Goal: Task Accomplishment & Management: Manage account settings

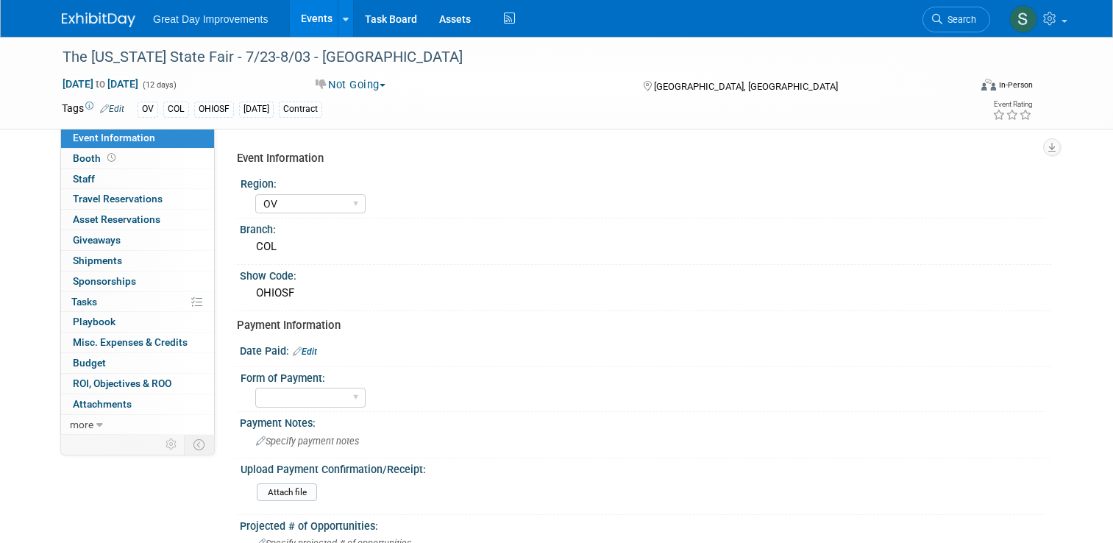
select select "OV"
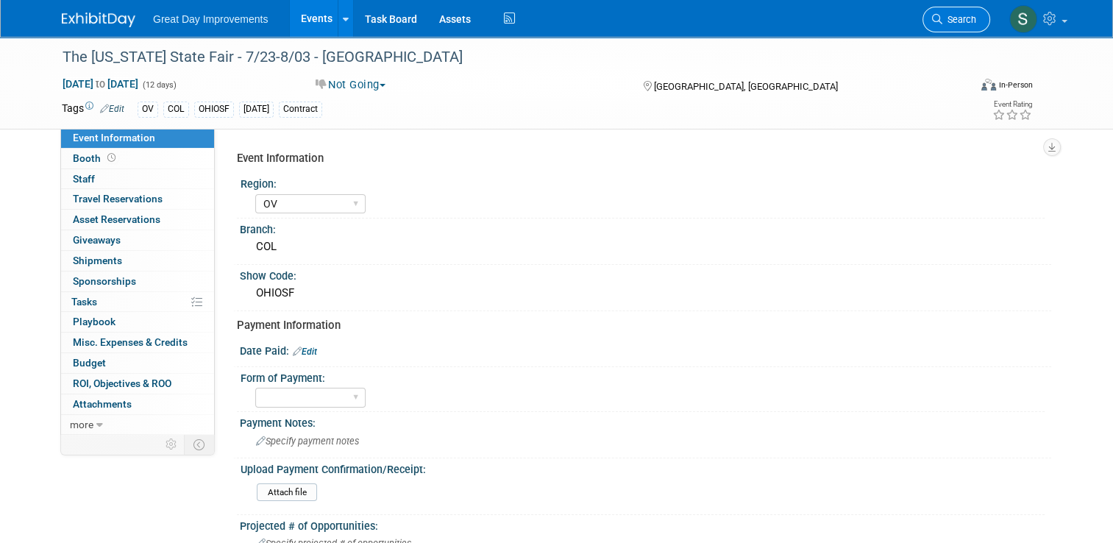
click at [976, 15] on span "Search" at bounding box center [959, 19] width 34 height 11
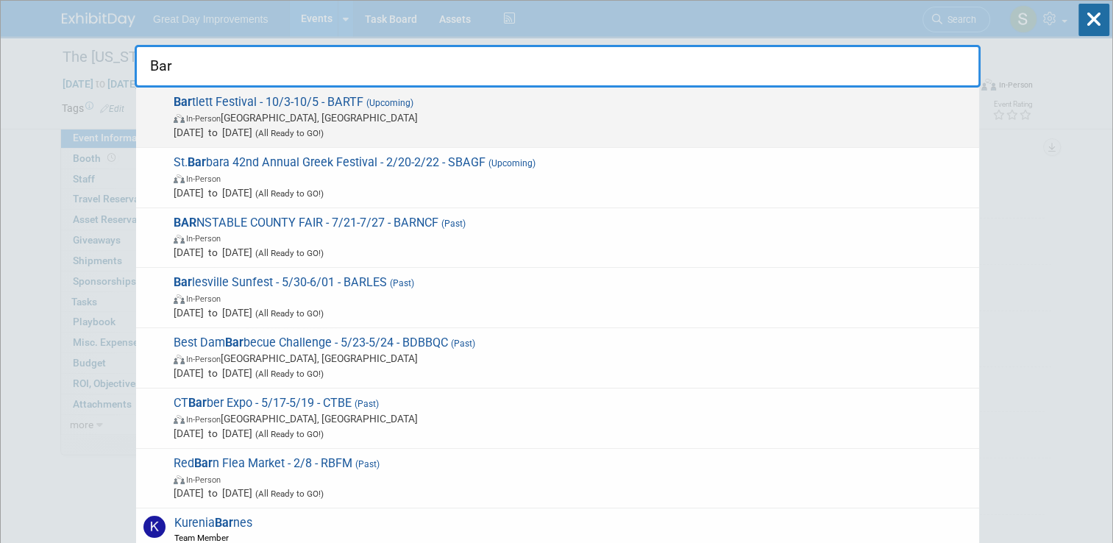
type input "Bar"
click at [711, 102] on span "Bar tlett Festival - 10/3-10/5 - BARTF (Upcoming) In-Person Bartlett, TN Oct 3,…" at bounding box center [570, 117] width 802 height 45
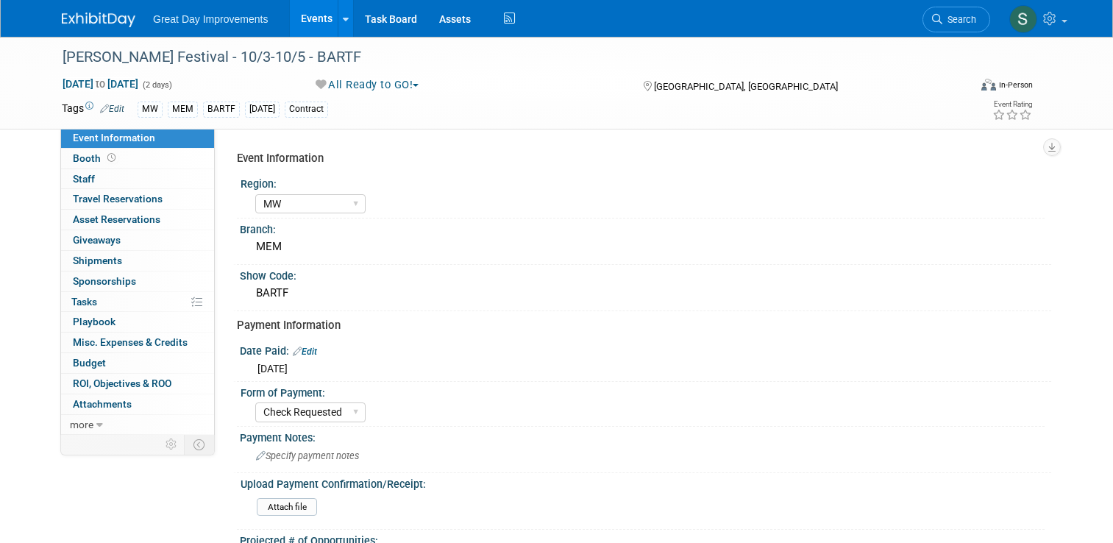
select select "MW"
select select "Check Requested"
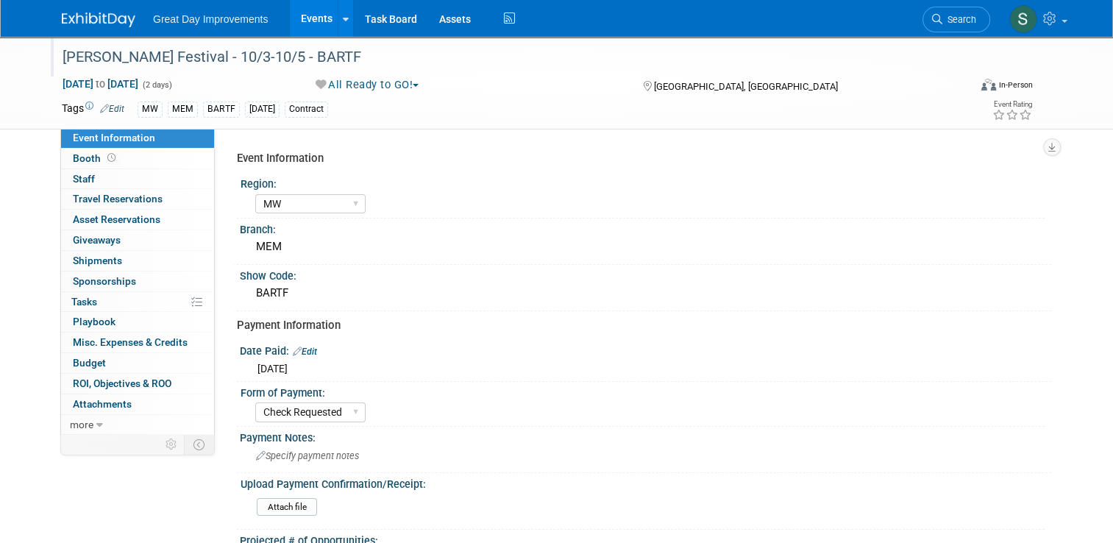
click at [220, 55] on div "[PERSON_NAME] Festival - 10/3-10/5 - BARTF" at bounding box center [503, 57] width 893 height 26
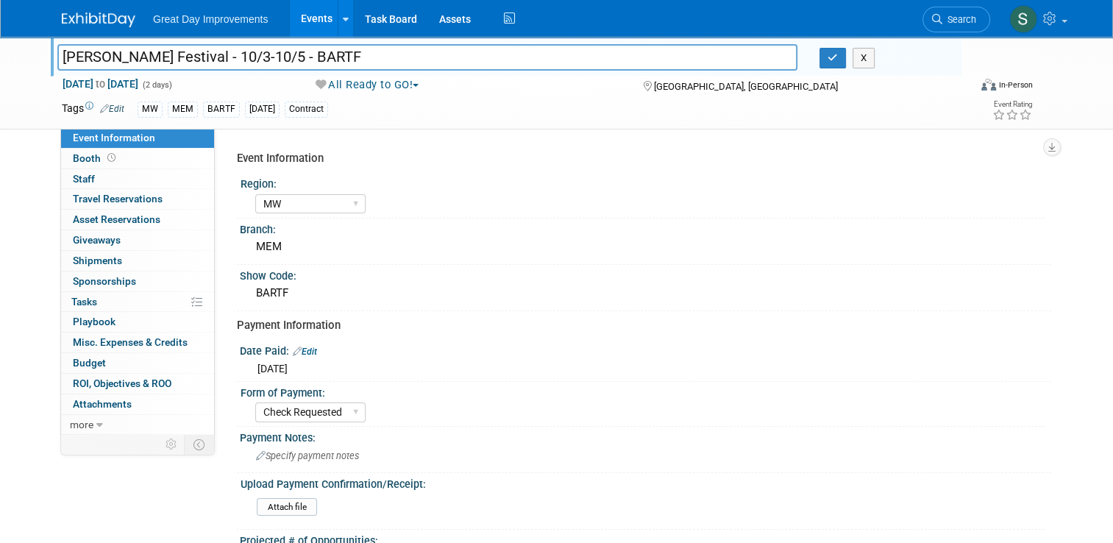
drag, startPoint x: 100, startPoint y: 63, endPoint x: 35, endPoint y: 42, distance: 68.2
click at [35, 42] on div "Bartlett Festival - 10/3-10/5 - BARTF Bartlett Festival - 10/3-10/5 - BARTF X O…" at bounding box center [556, 83] width 1113 height 93
click at [846, 60] on button "button" at bounding box center [832, 58] width 26 height 21
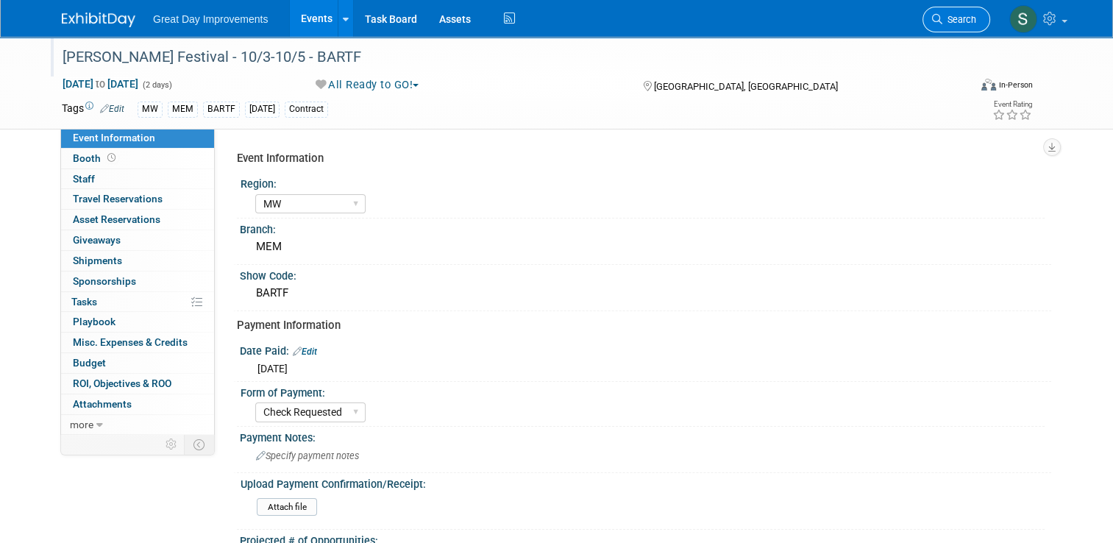
click at [968, 9] on link "Search" at bounding box center [956, 20] width 68 height 26
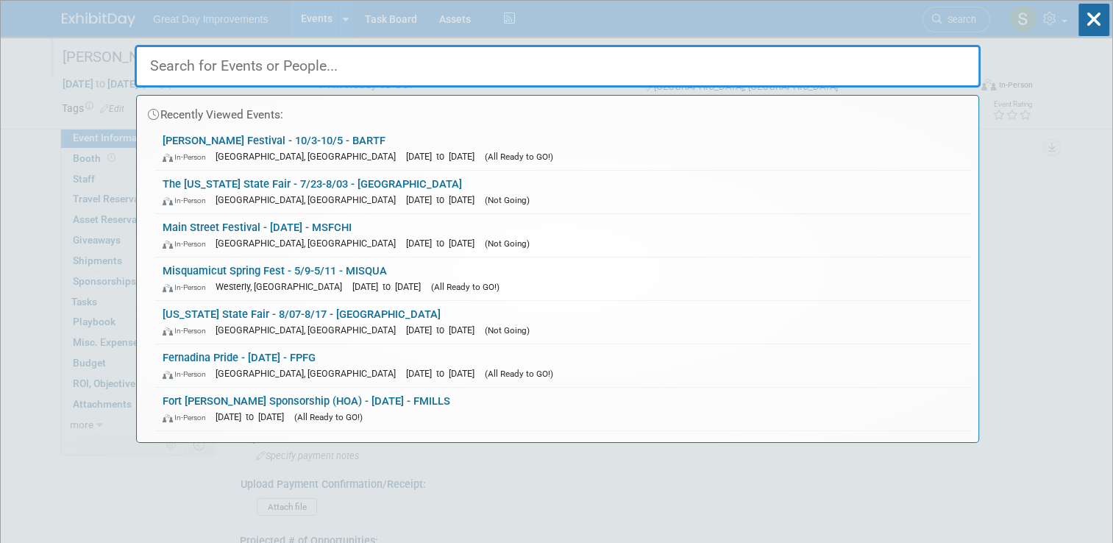
paste input "SABHAF"
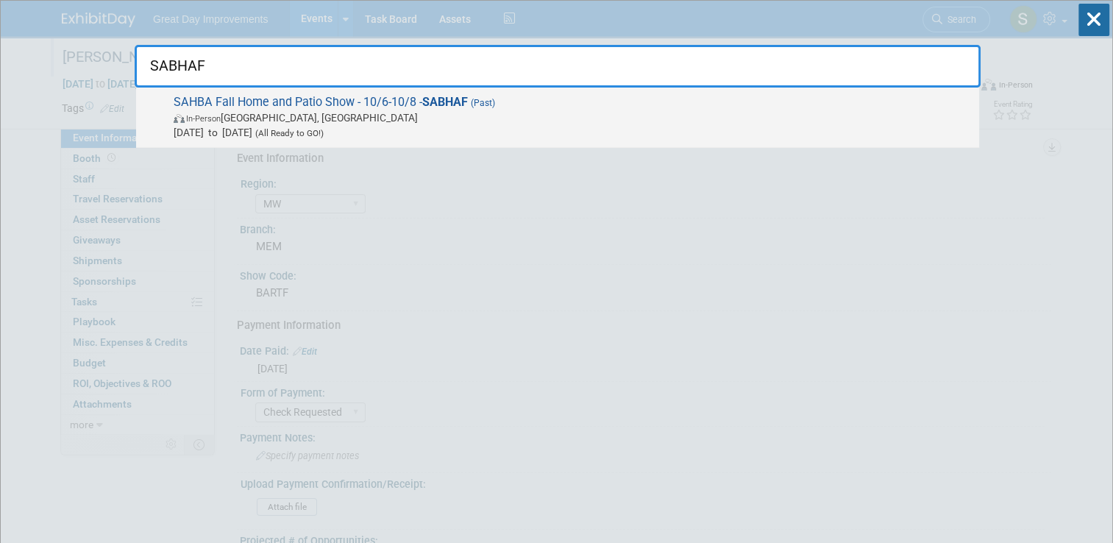
type input "SABHAF"
click at [622, 110] on span "In-Person Tucson, AZ" at bounding box center [573, 117] width 798 height 15
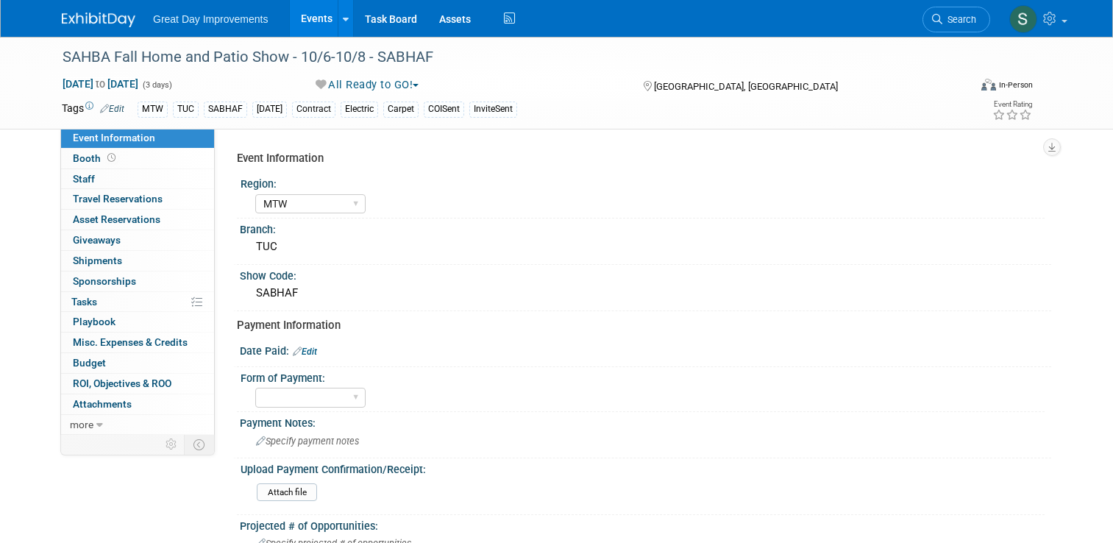
select select "MTW"
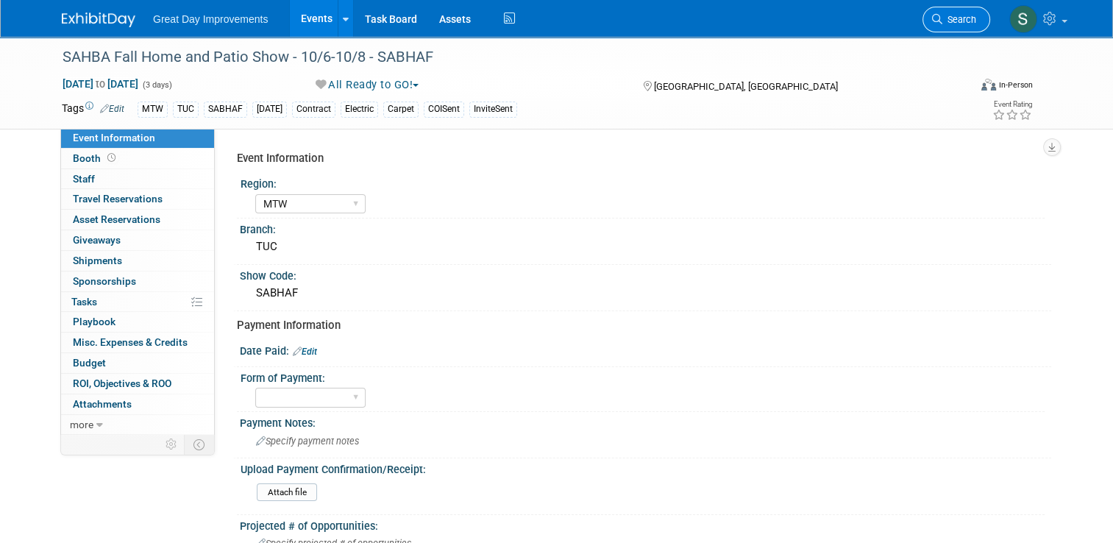
click at [957, 18] on span "Search" at bounding box center [959, 19] width 34 height 11
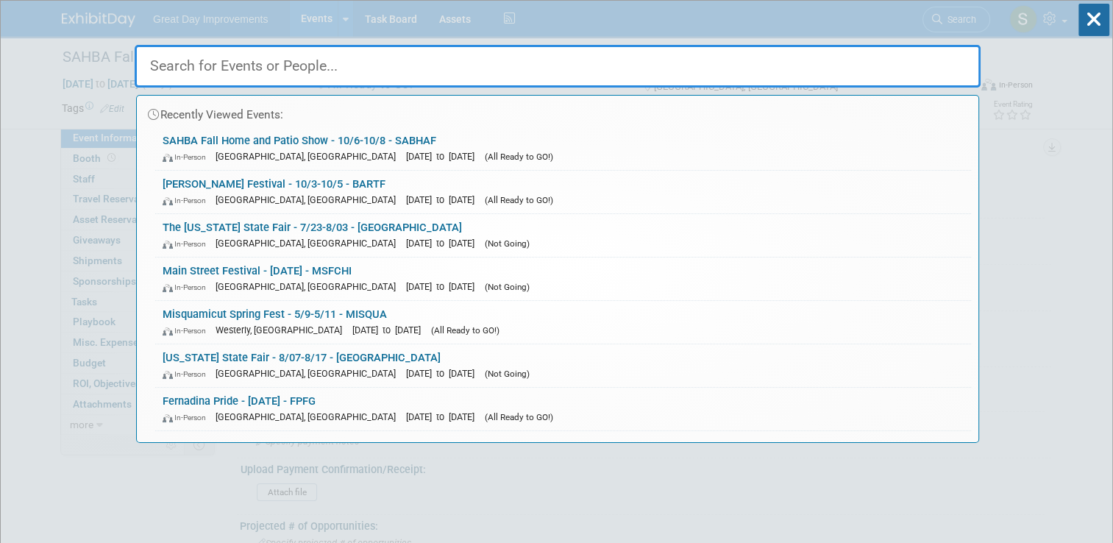
paste input "SAHBA"
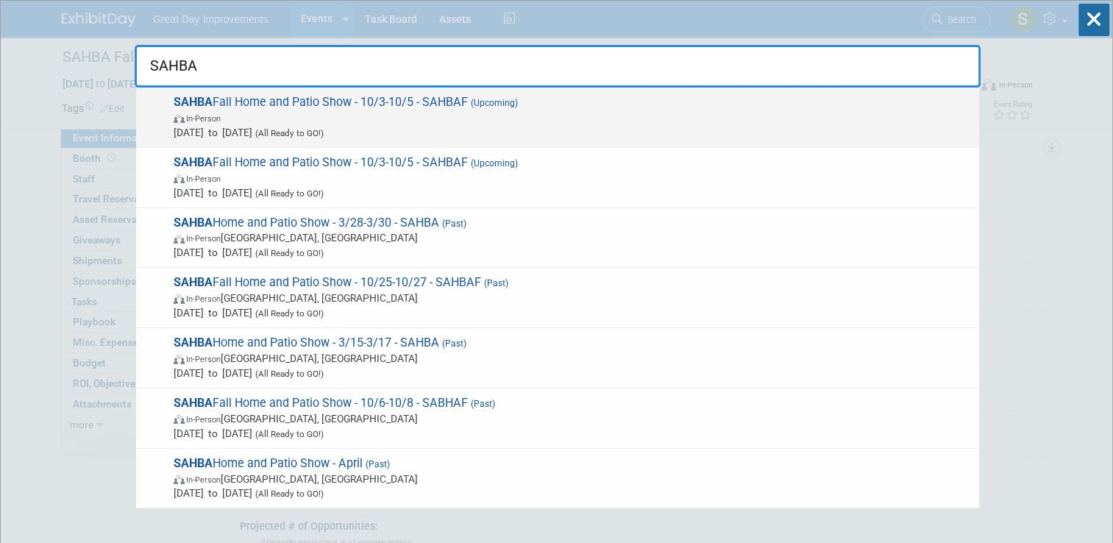
type input "SAHBA"
click at [671, 110] on span "In-Person" at bounding box center [573, 117] width 798 height 15
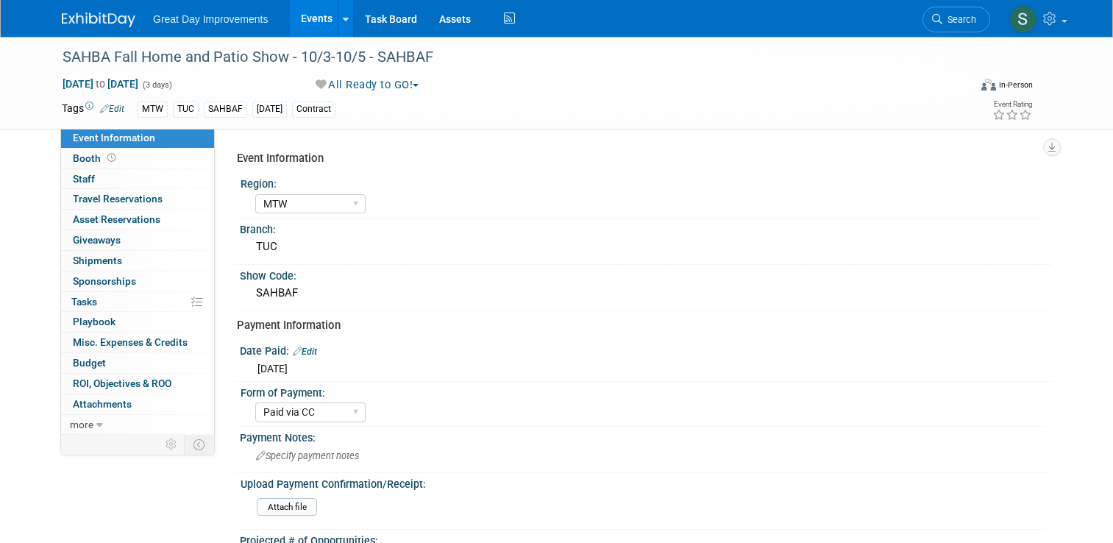
select select "MTW"
select select "Paid via CC"
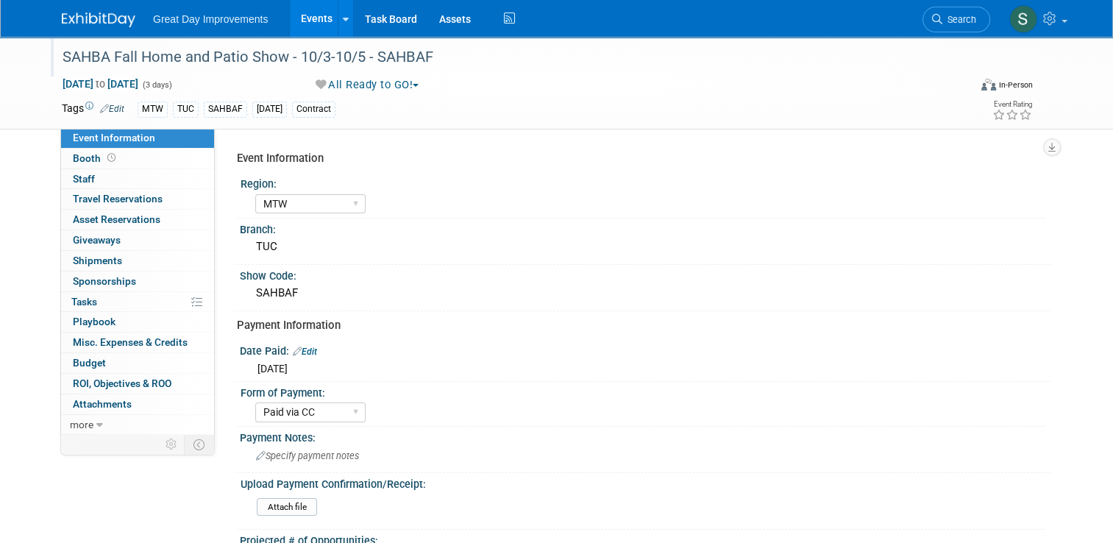
click at [431, 66] on div "SAHBA Fall Home and Patio Show - 10/3-10/5 - SAHBAF" at bounding box center [503, 57] width 893 height 26
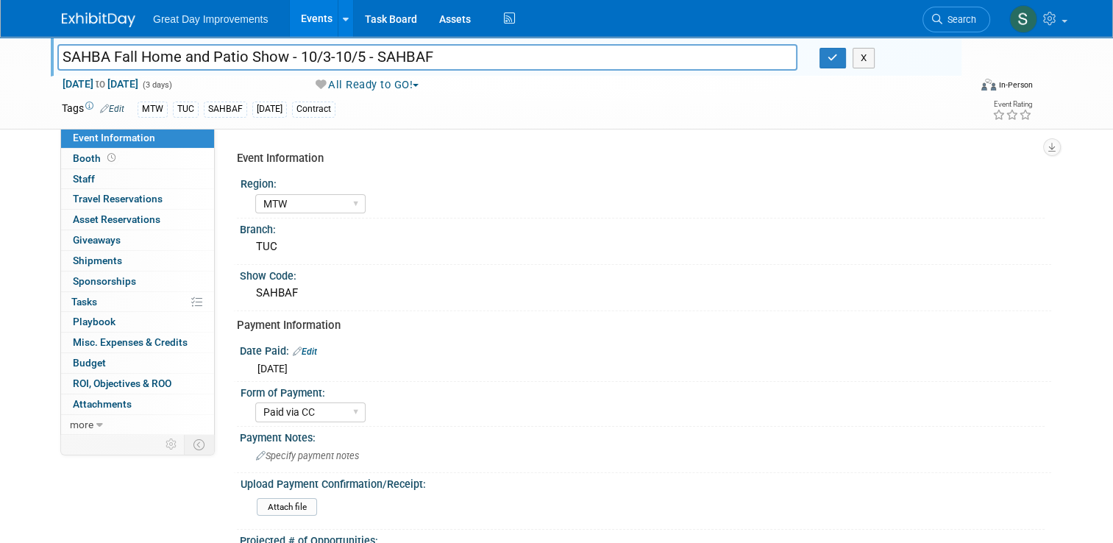
drag, startPoint x: 374, startPoint y: 53, endPoint x: 367, endPoint y: 56, distance: 7.9
click at [367, 56] on input "SAHBA Fall Home and Patio Show - 10/3-10/5 - SAHBAF" at bounding box center [427, 57] width 740 height 26
drag, startPoint x: 367, startPoint y: 56, endPoint x: 435, endPoint y: 55, distance: 68.4
click at [435, 55] on input "SAHBA Fall Home and Patio Show - 10/3-10/5 - SAHBAF" at bounding box center [427, 57] width 740 height 26
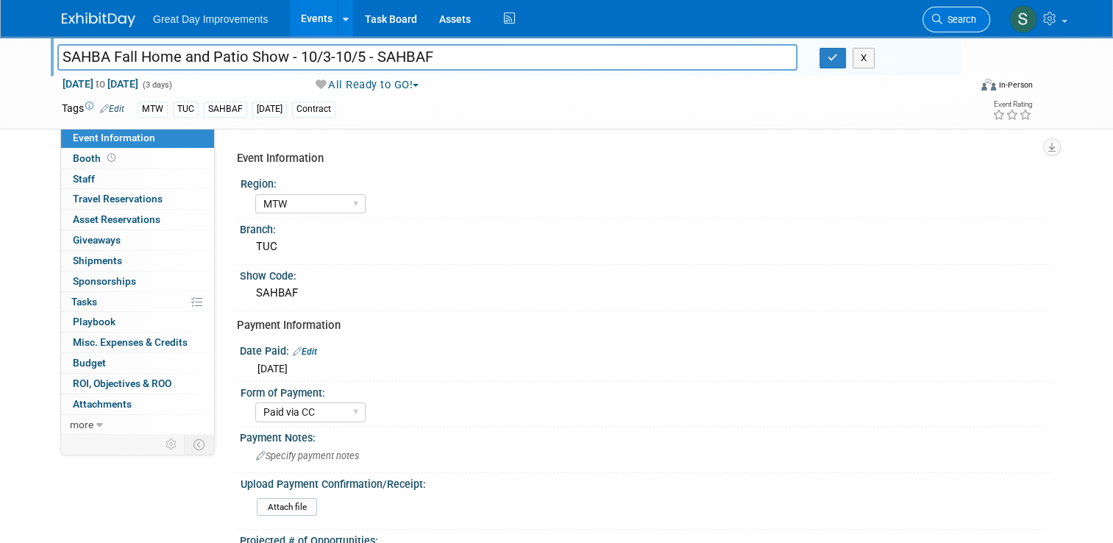
click at [942, 14] on icon at bounding box center [937, 19] width 10 height 10
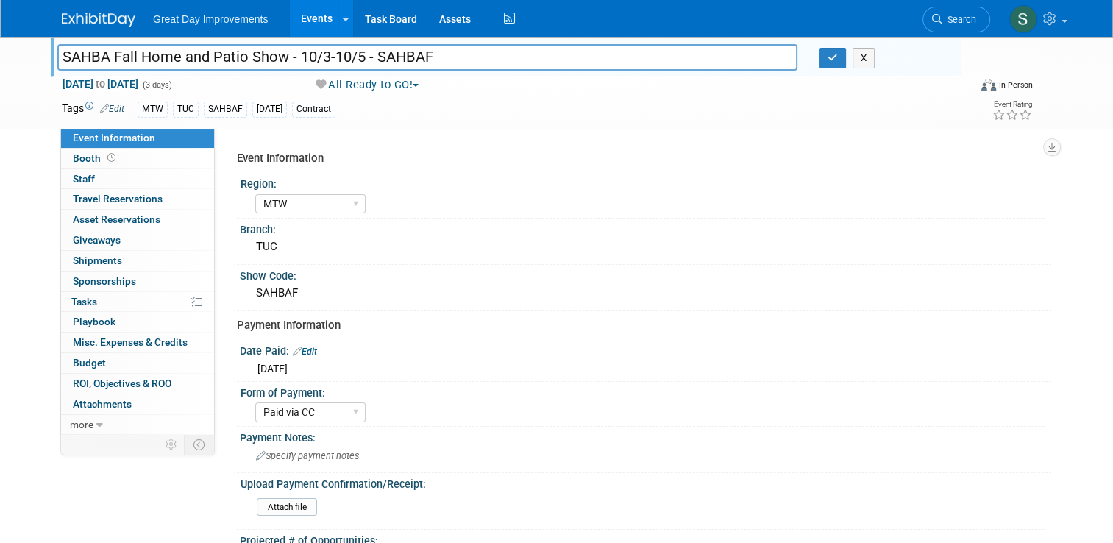
click at [545, 61] on input "SAHBA Fall Home and Patio Show - 10/3-10/5 - SAHBAF" at bounding box center [427, 57] width 740 height 26
type input "SAHBA Fall Home and Patio Show - 10/3-10/5 - SAHBA"
click at [836, 59] on icon "button" at bounding box center [832, 58] width 10 height 10
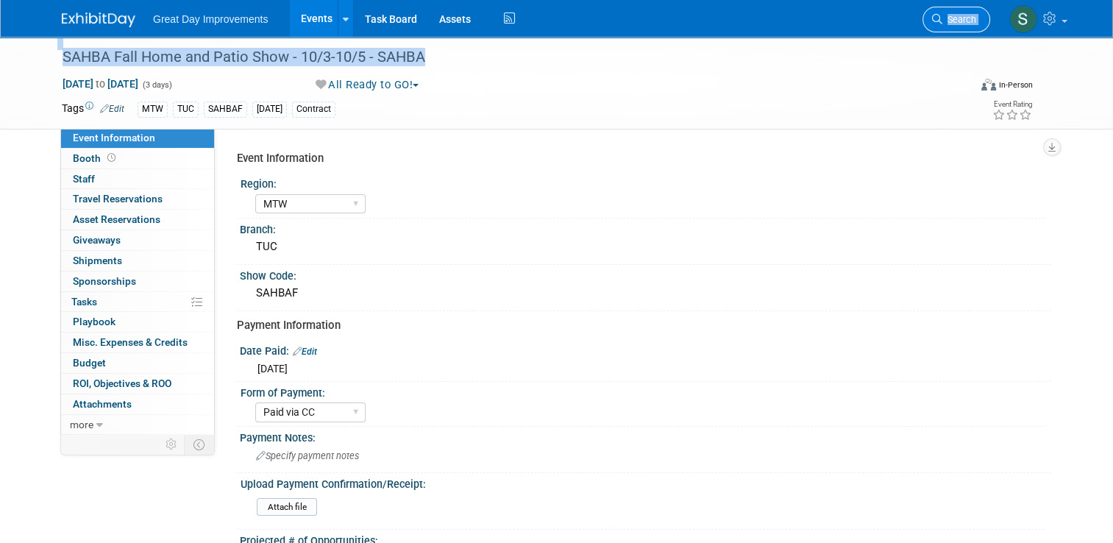
drag, startPoint x: 705, startPoint y: 71, endPoint x: 950, endPoint y: 22, distance: 249.0
click at [950, 22] on body "Great Day Improvements Events Add Event Bulk Upload Events Shareable Event Boar…" at bounding box center [556, 271] width 1113 height 543
click at [942, 22] on icon at bounding box center [937, 19] width 10 height 10
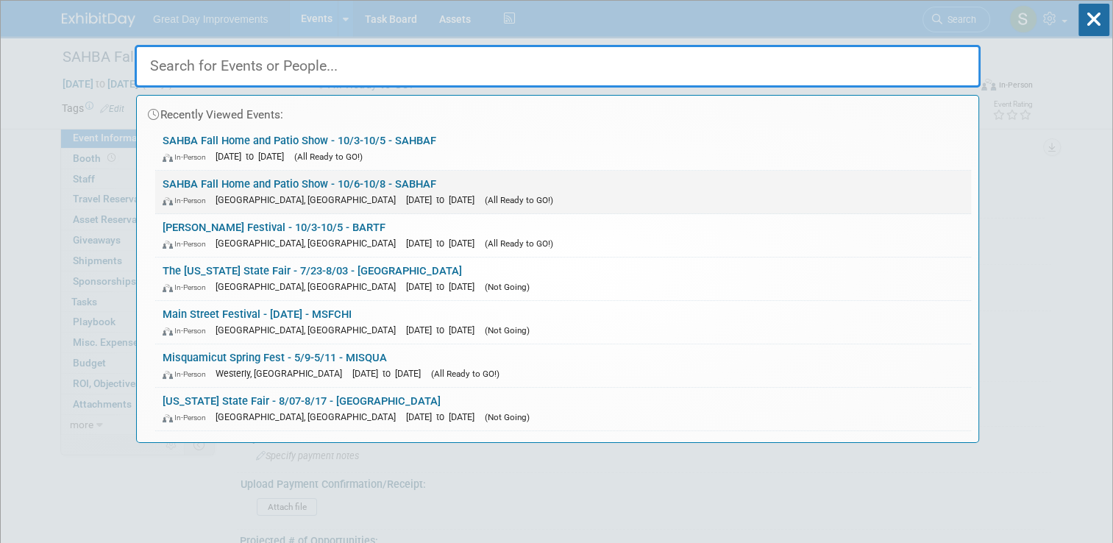
click at [643, 192] on div "In-Person Tucson, AZ Oct 6, 2023 to Oct 8, 2023 (All Ready to GO!)" at bounding box center [563, 199] width 801 height 15
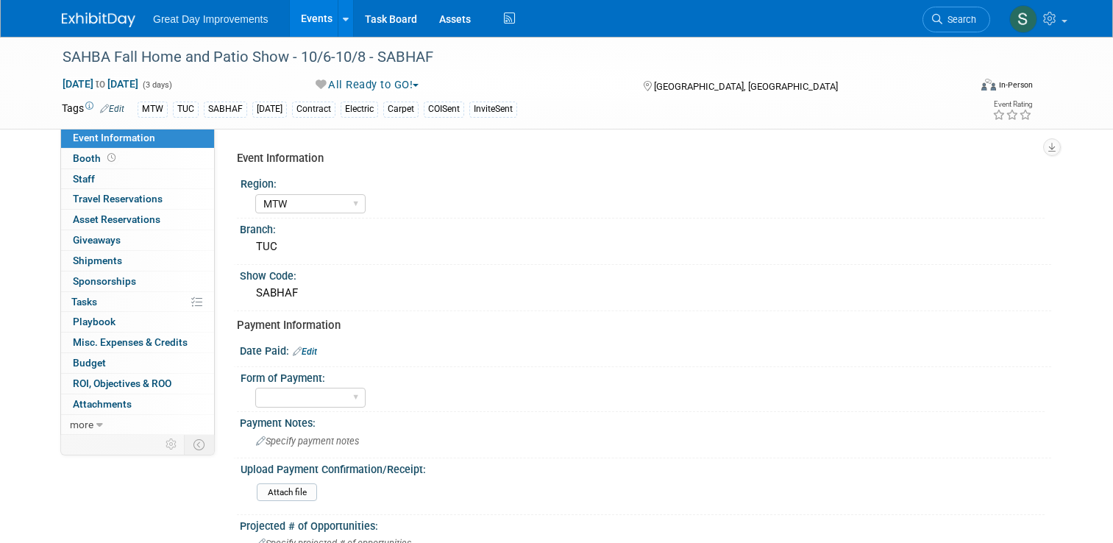
select select "MTW"
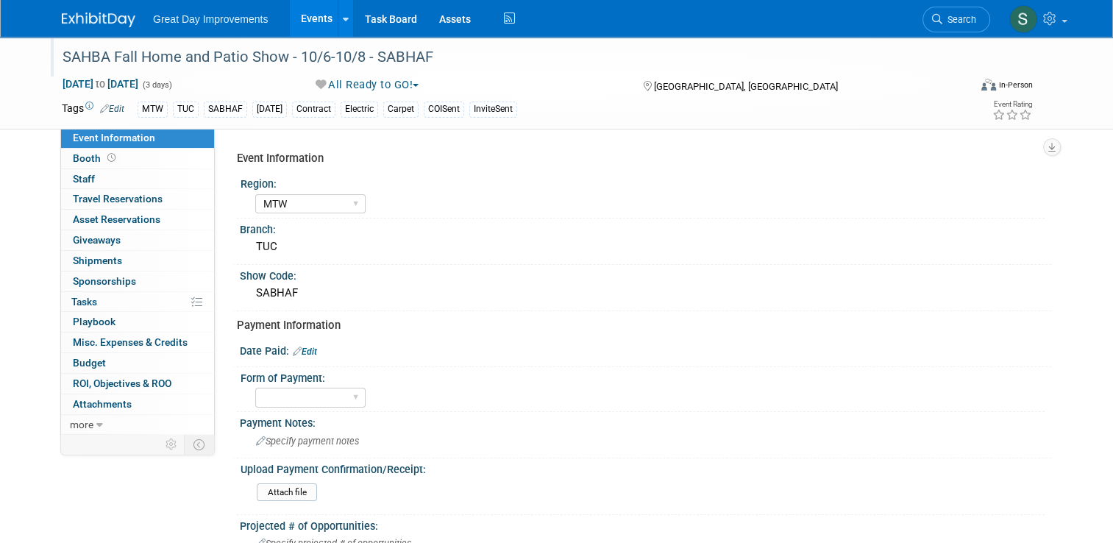
click at [434, 54] on div "SAHBA Fall Home and Patio Show - 10/6-10/8 - SABHAF" at bounding box center [503, 57] width 893 height 26
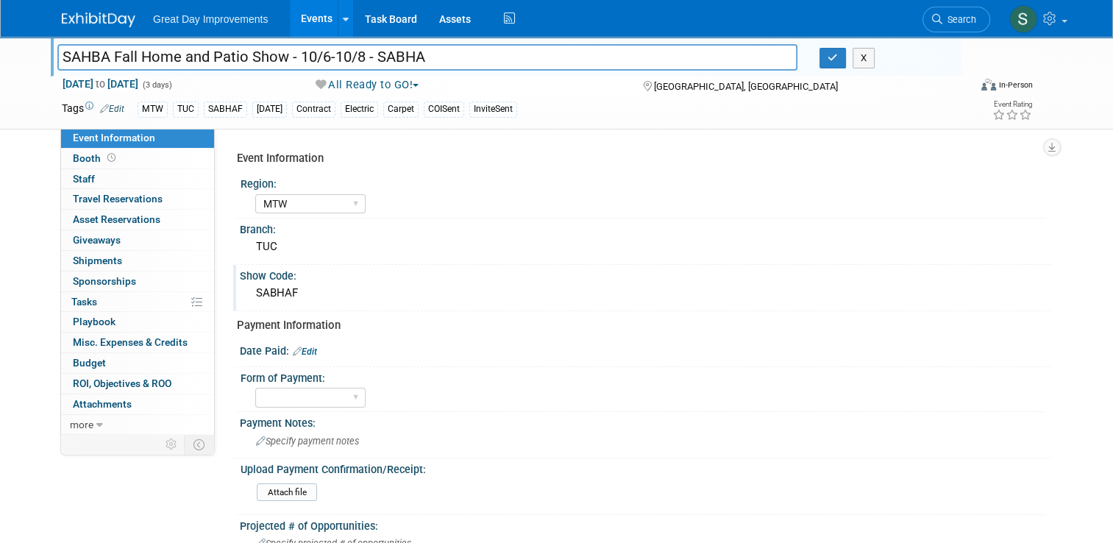
type input "SAHBA Fall Home and Patio Show - 10/6-10/8 - SABHA"
click at [323, 288] on div "SABHAF" at bounding box center [645, 293] width 789 height 23
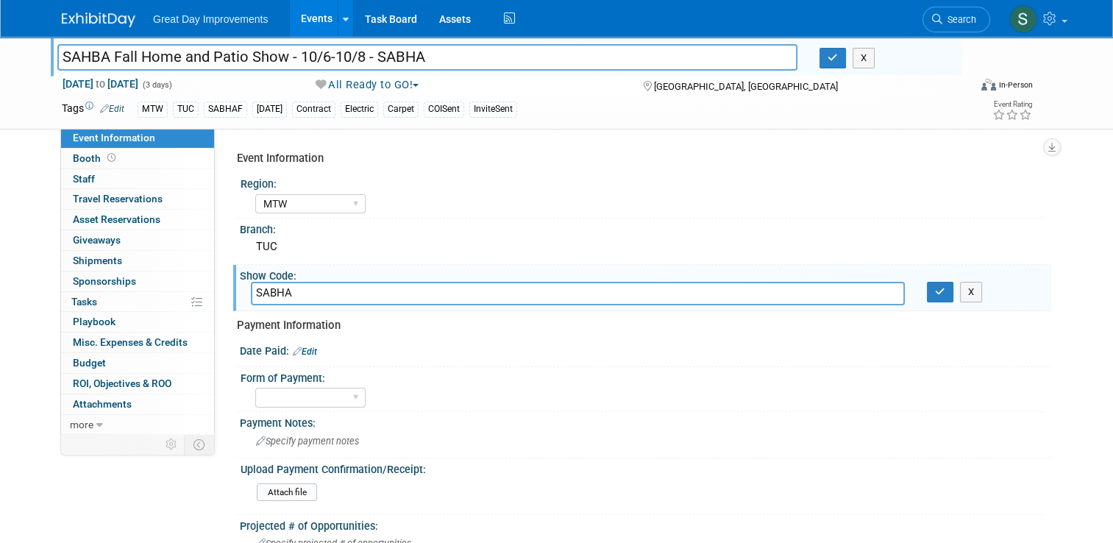
type input "SABHA"
click at [836, 63] on icon "button" at bounding box center [832, 58] width 10 height 10
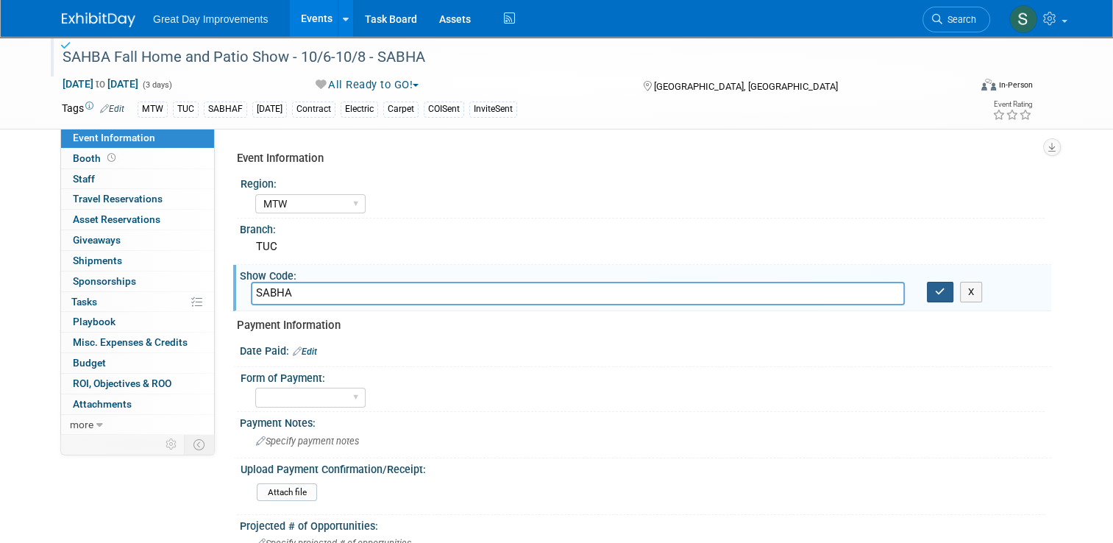
click at [945, 288] on icon "button" at bounding box center [940, 292] width 10 height 10
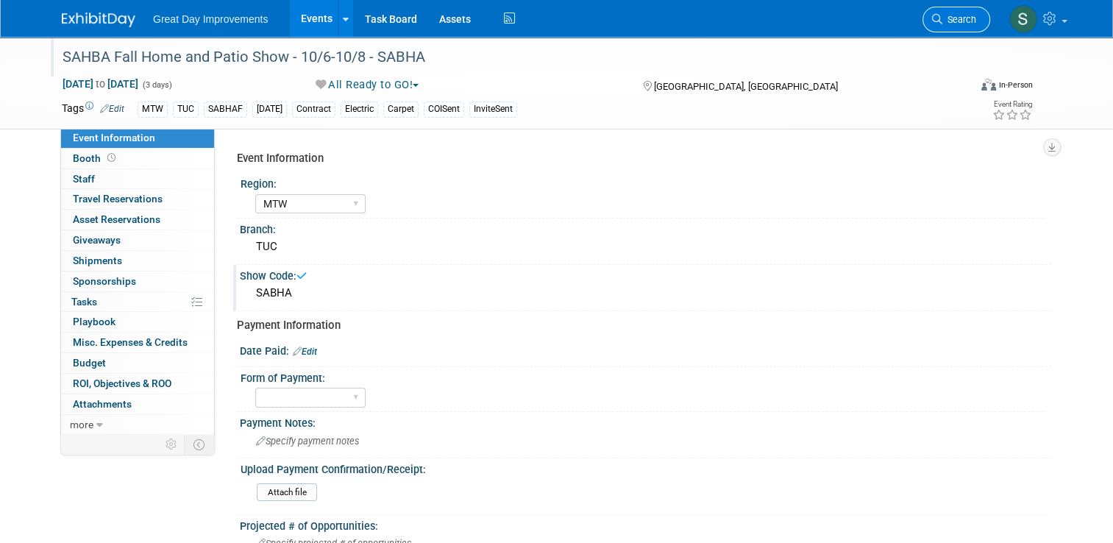
click at [974, 26] on link "Search" at bounding box center [956, 20] width 68 height 26
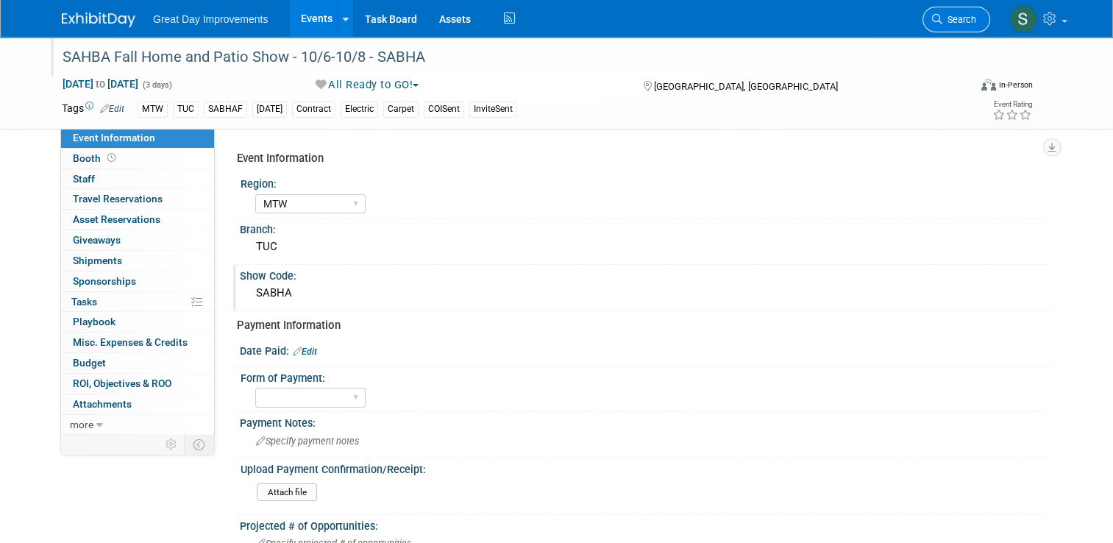
click at [960, 15] on span "Search" at bounding box center [959, 19] width 34 height 11
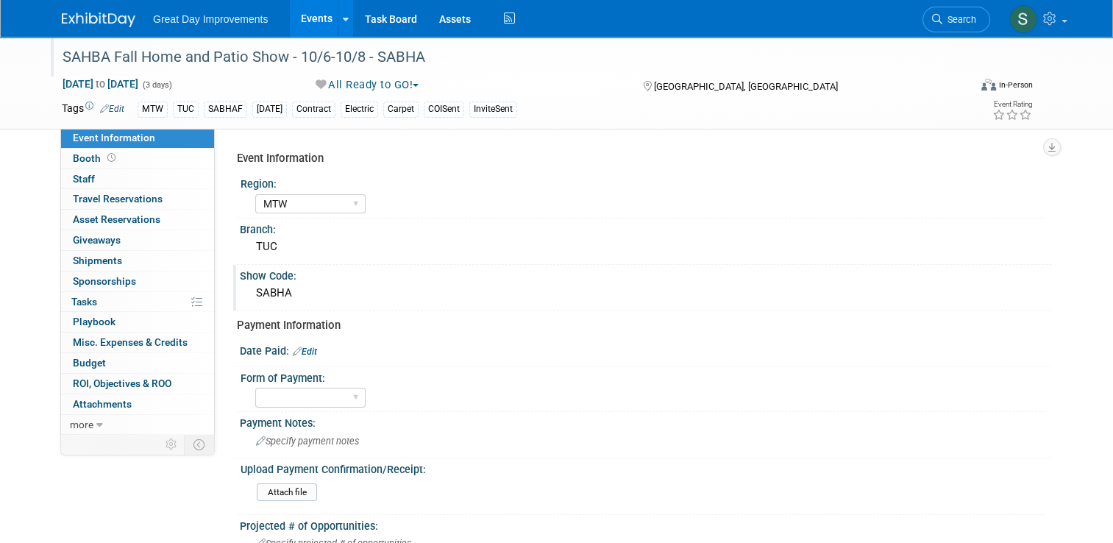
click at [522, 69] on div "SAHBA Fall Home and Patio Show - 10/6-10/8 - SABHA" at bounding box center [503, 57] width 893 height 26
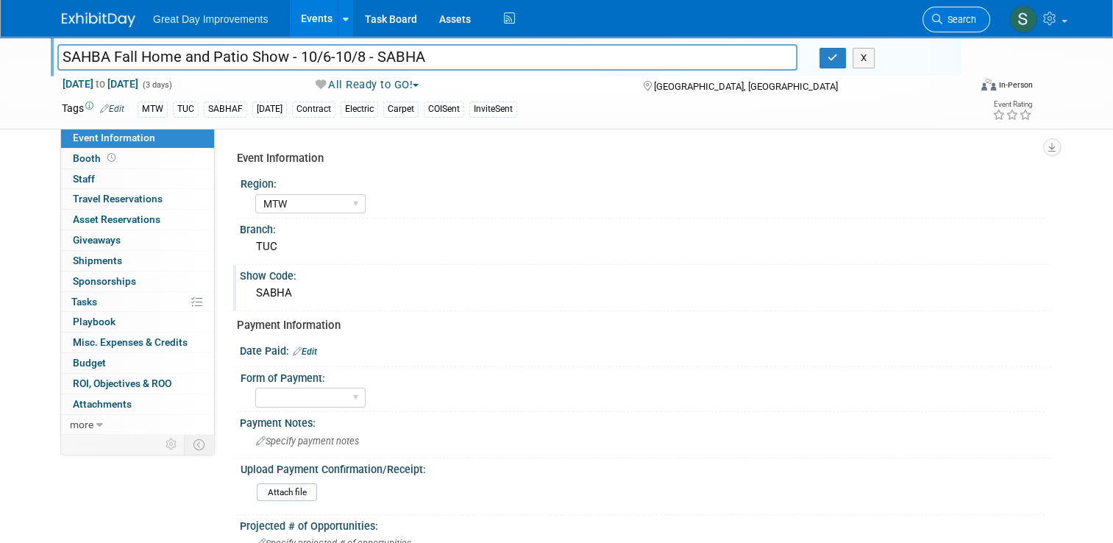
click at [945, 24] on link "Search" at bounding box center [956, 20] width 68 height 26
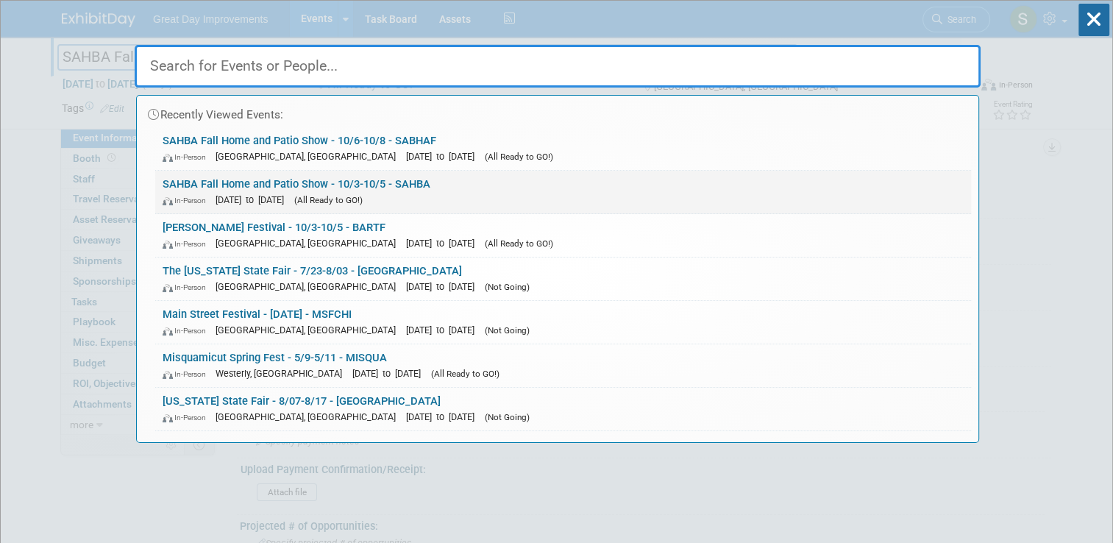
click at [514, 185] on link "SAHBA Fall Home and Patio Show - 10/3-10/5 - SAHBA In-Person Oct 3, 2025 to Oct…" at bounding box center [563, 192] width 816 height 43
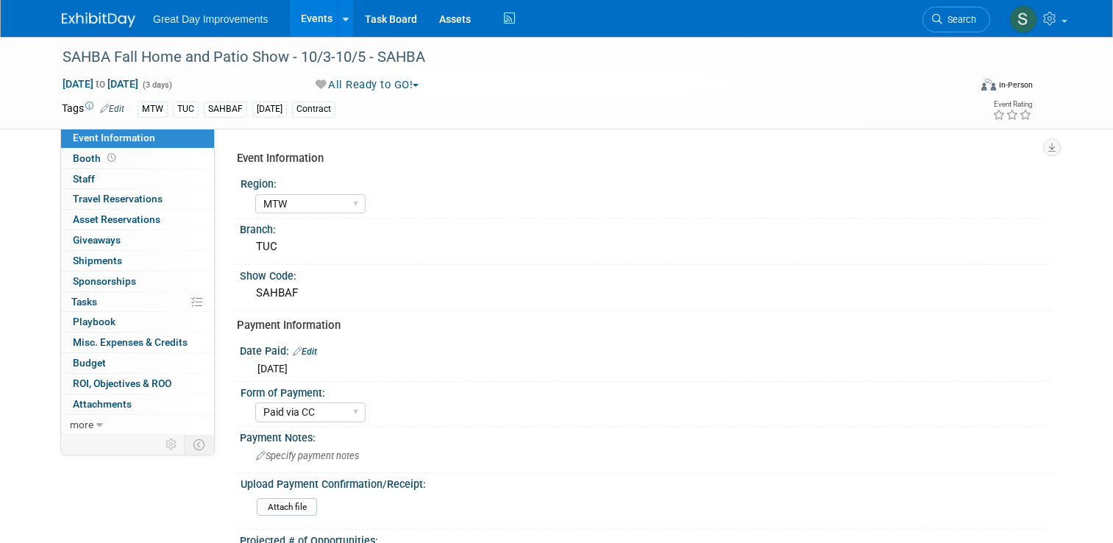
select select "MTW"
select select "Paid via CC"
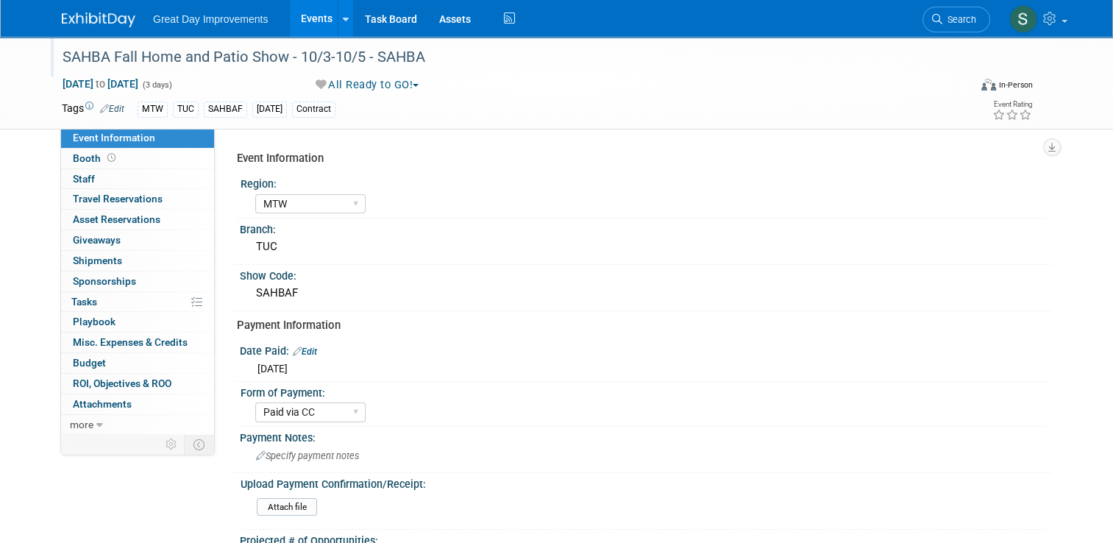
click at [427, 66] on div "SAHBA Fall Home and Patio Show - 10/3-10/5 - SAHBA" at bounding box center [503, 57] width 893 height 26
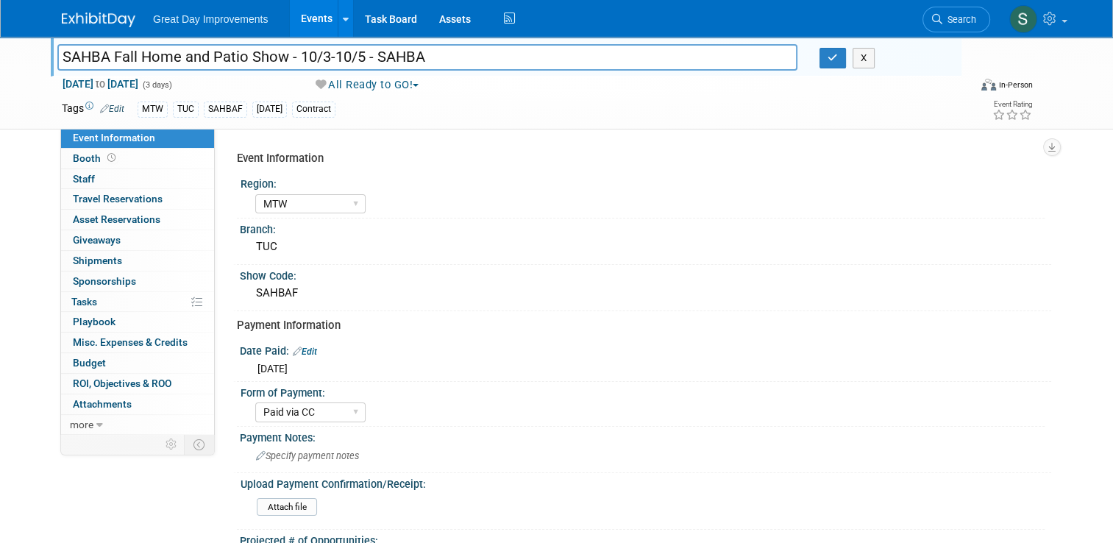
drag, startPoint x: 427, startPoint y: 66, endPoint x: 370, endPoint y: 57, distance: 57.3
click at [370, 57] on input "SAHBA Fall Home and Patio Show - 10/3-10/5 - SAHBA" at bounding box center [427, 57] width 740 height 26
type input "SAHBA Fall Home and Patio Show - 10/3-10/5 - SAHBA"
click at [936, 30] on li "Search" at bounding box center [956, 18] width 68 height 36
click at [959, 0] on li "Search" at bounding box center [956, 18] width 68 height 36
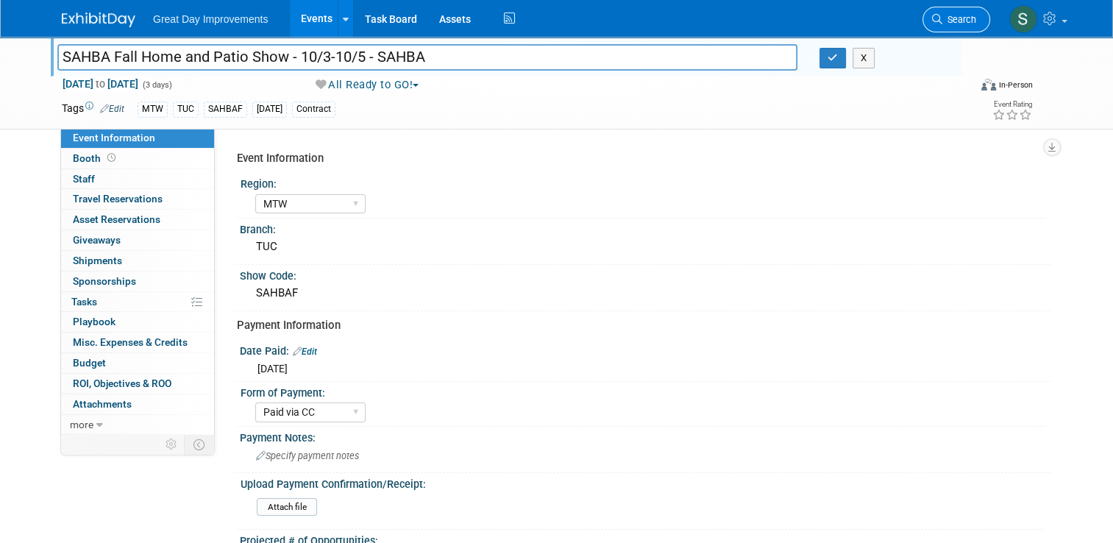
click at [954, 28] on link "Search" at bounding box center [956, 20] width 68 height 26
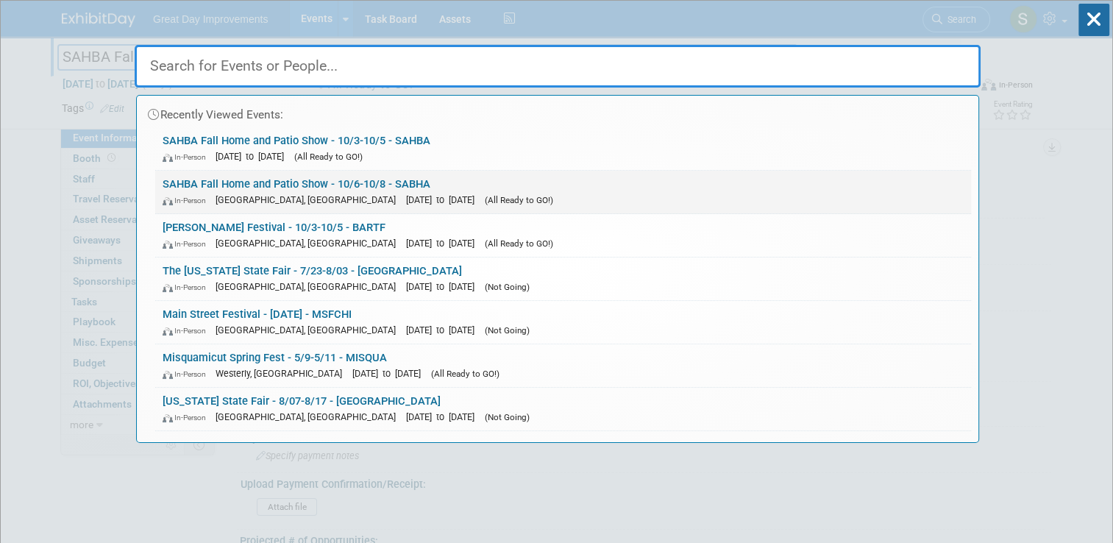
click at [680, 178] on link "SAHBA Fall Home and Patio Show - 10/6-10/8 - SABHA In-Person Tucson, AZ Oct 6, …" at bounding box center [563, 192] width 816 height 43
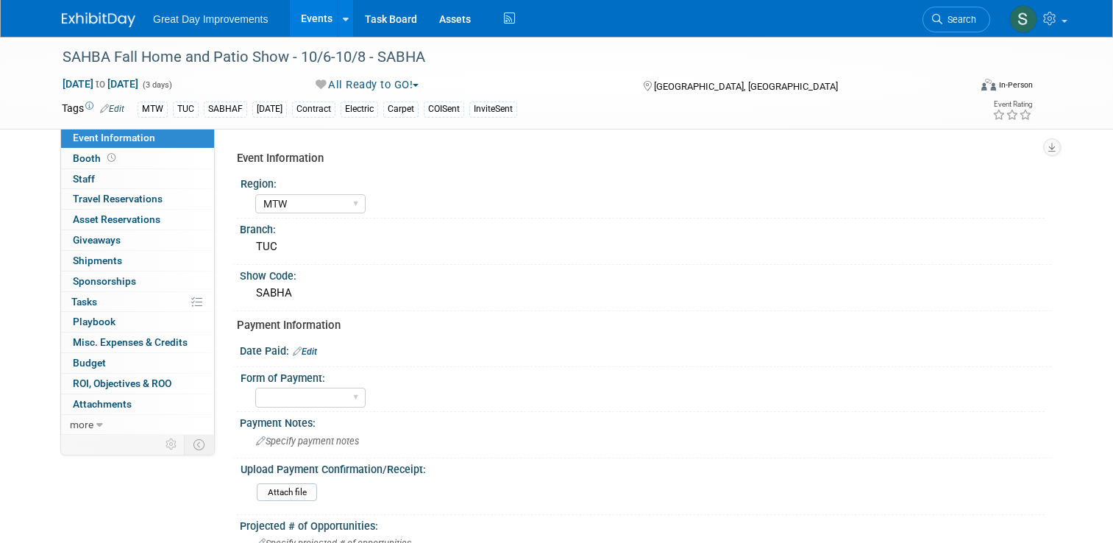
select select "MTW"
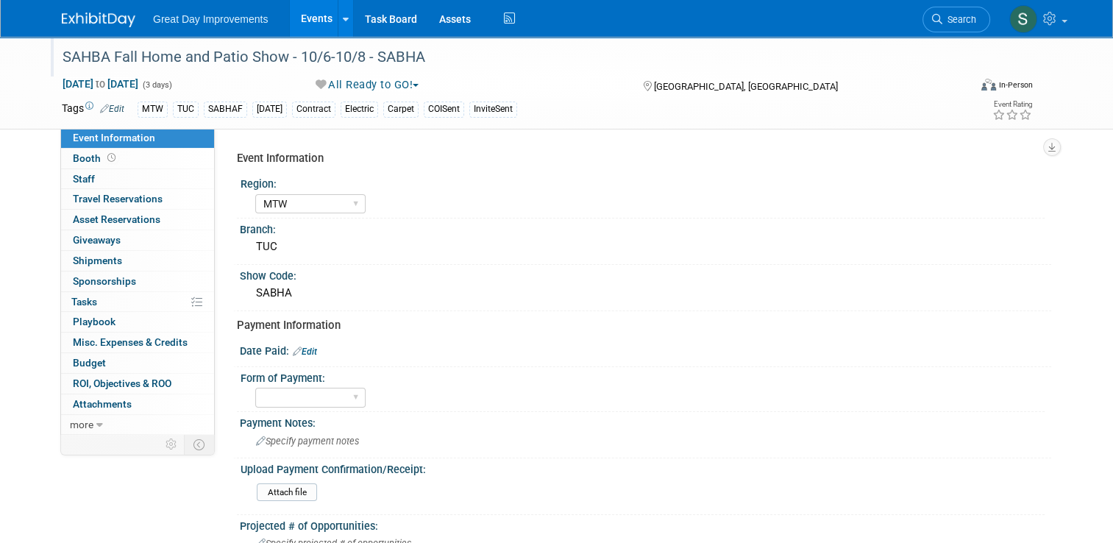
click at [541, 63] on div "SAHBA Fall Home and Patio Show - 10/6-10/8 - SABHA" at bounding box center [503, 57] width 893 height 26
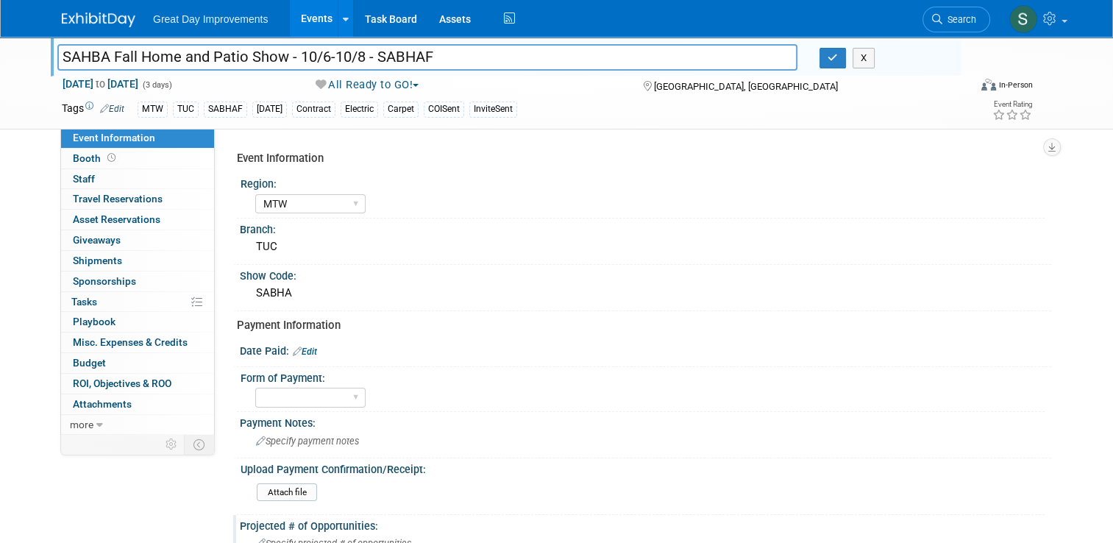
type input "SAHBA Fall Home and Patio Show - 10/6-10/8 - SABHAF"
click at [385, 308] on div "Show Code: SABHA" at bounding box center [642, 288] width 818 height 46
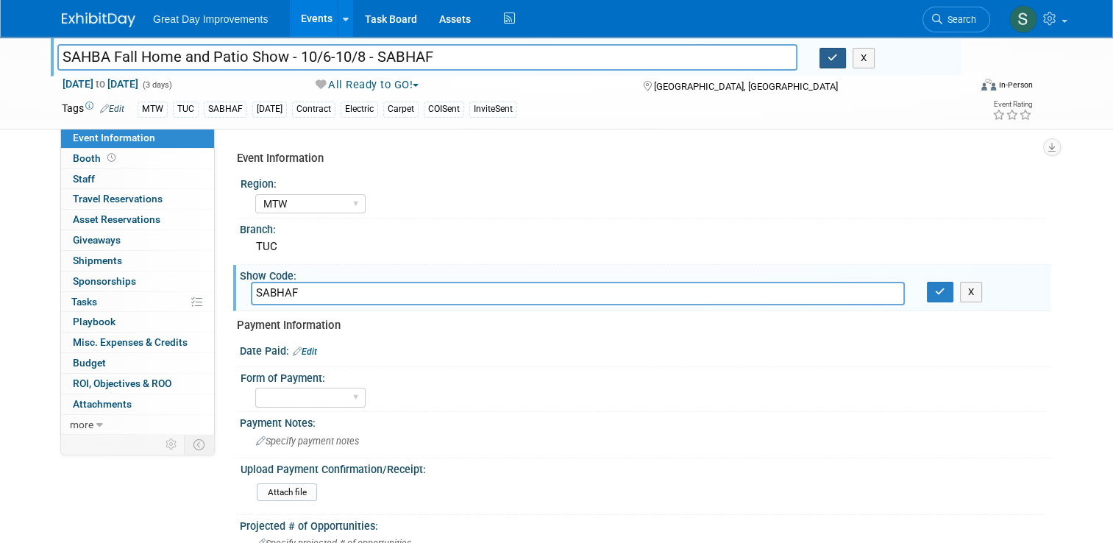
type input "SABHAF"
click at [832, 58] on icon "button" at bounding box center [832, 58] width 10 height 10
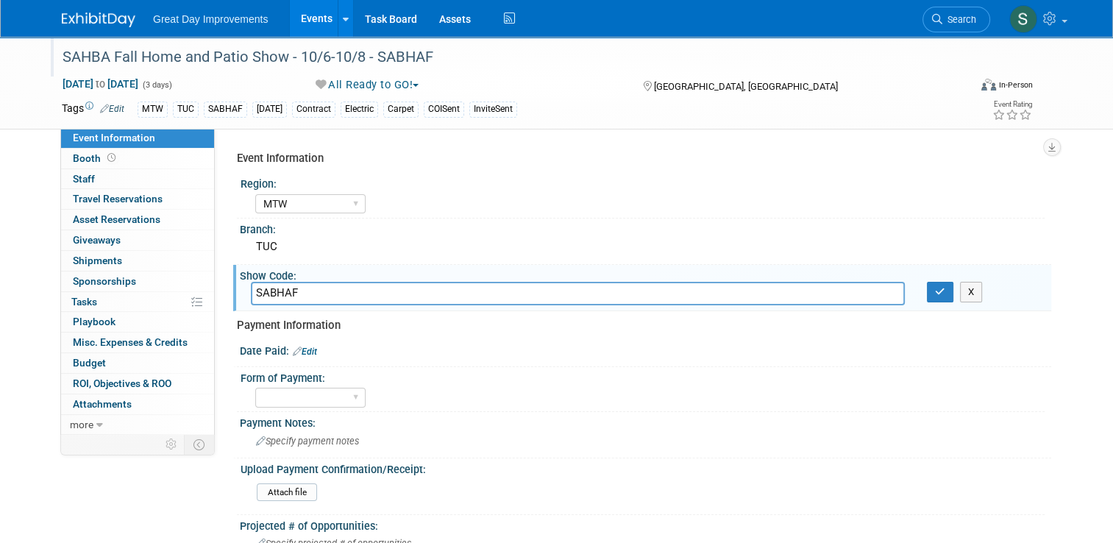
click at [406, 61] on div "SAHBA Fall Home and Patio Show - 10/6-10/8 - SABHAF" at bounding box center [503, 57] width 893 height 26
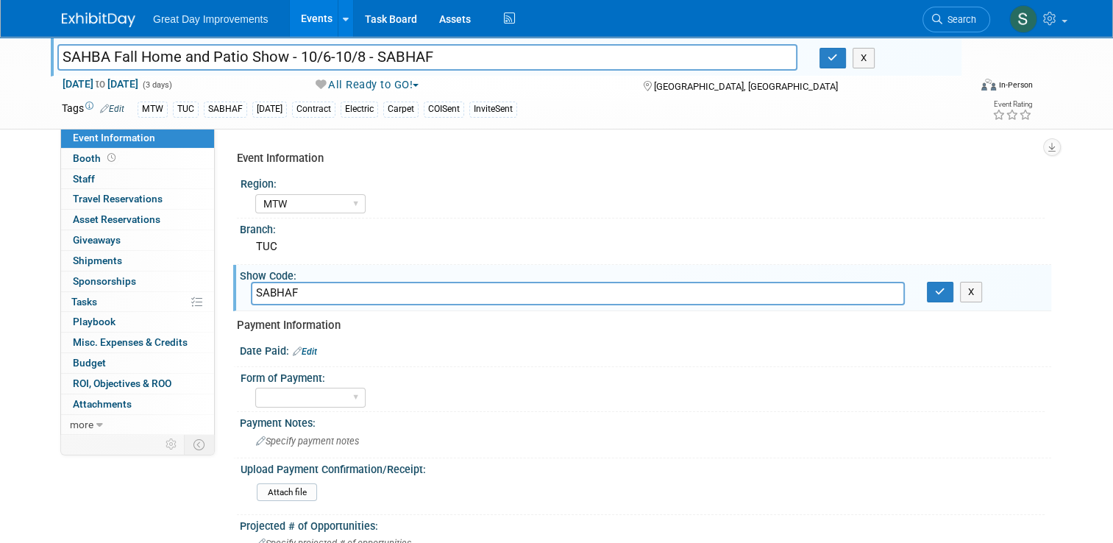
click at [393, 57] on input "SAHBA Fall Home and Patio Show - 10/6-10/8 - SABHAF" at bounding box center [427, 57] width 740 height 26
type input "SAHBA Fall Home and Patio Show - 10/6-10/8 - SABHAF"
click at [844, 56] on button "button" at bounding box center [832, 58] width 26 height 21
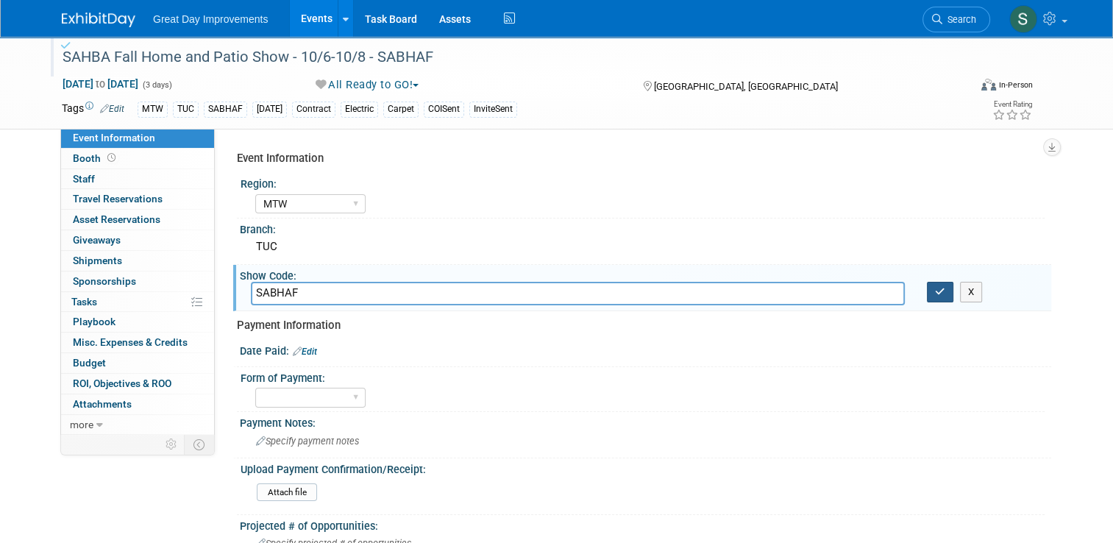
click at [953, 285] on button "button" at bounding box center [940, 292] width 26 height 21
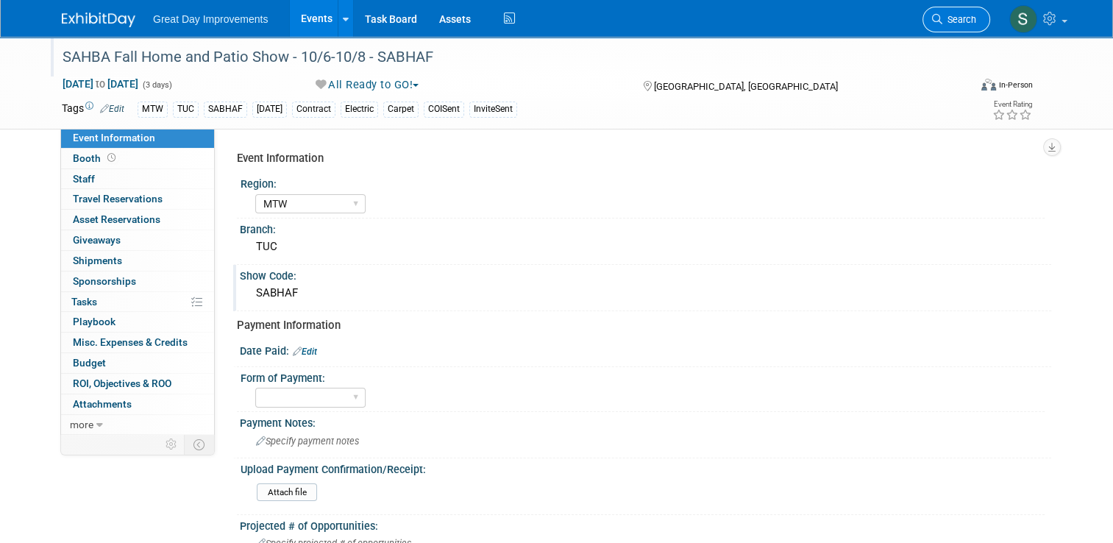
click at [953, 19] on span "Search" at bounding box center [959, 19] width 34 height 11
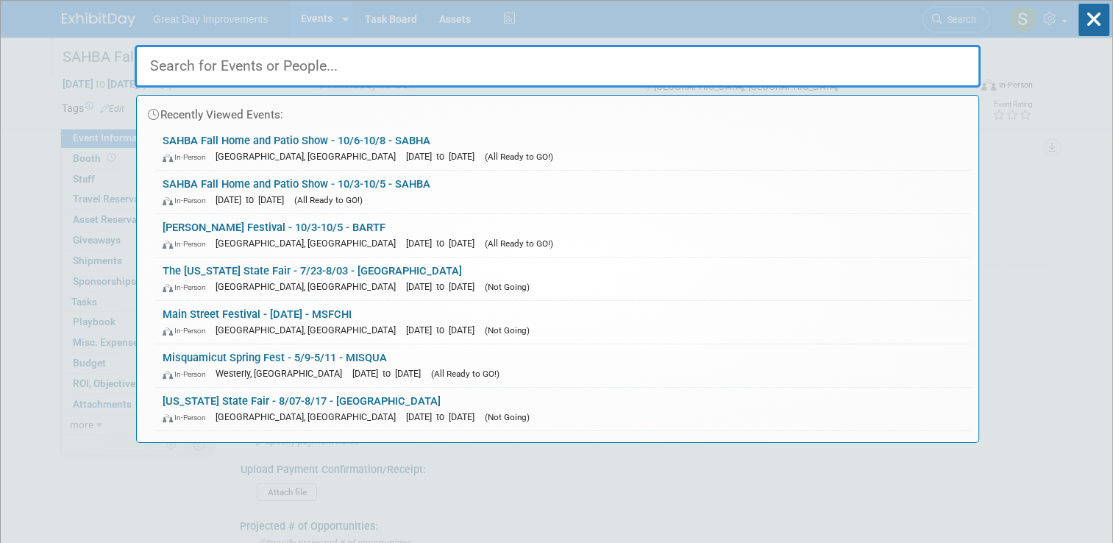
click at [684, 76] on input "text" at bounding box center [558, 66] width 846 height 43
paste input "MURFM"
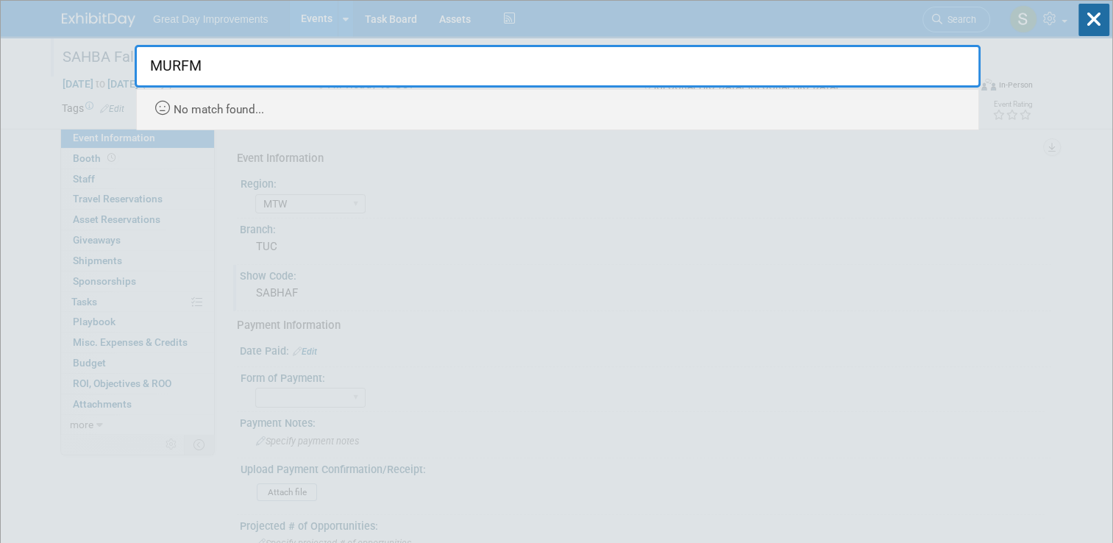
click at [397, 67] on input "MURFM" at bounding box center [558, 66] width 846 height 43
paste input "H"
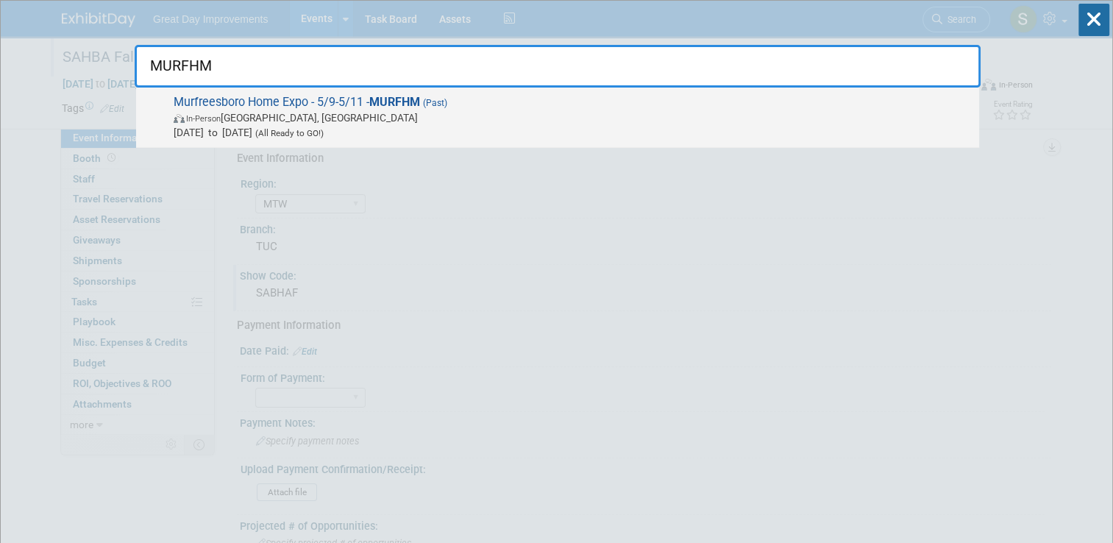
type input "MURFHM"
click at [488, 103] on span "Murfreesboro Home Expo - 5/9-5/11 - MURFHM (Past) In-Person Murfreesboro, TN Ma…" at bounding box center [570, 117] width 802 height 45
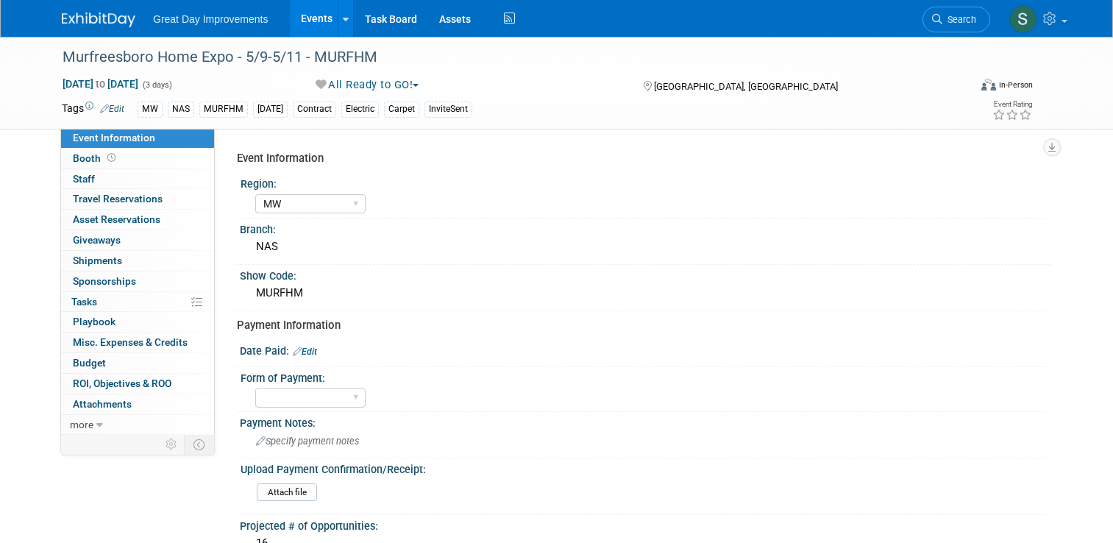
select select "MW"
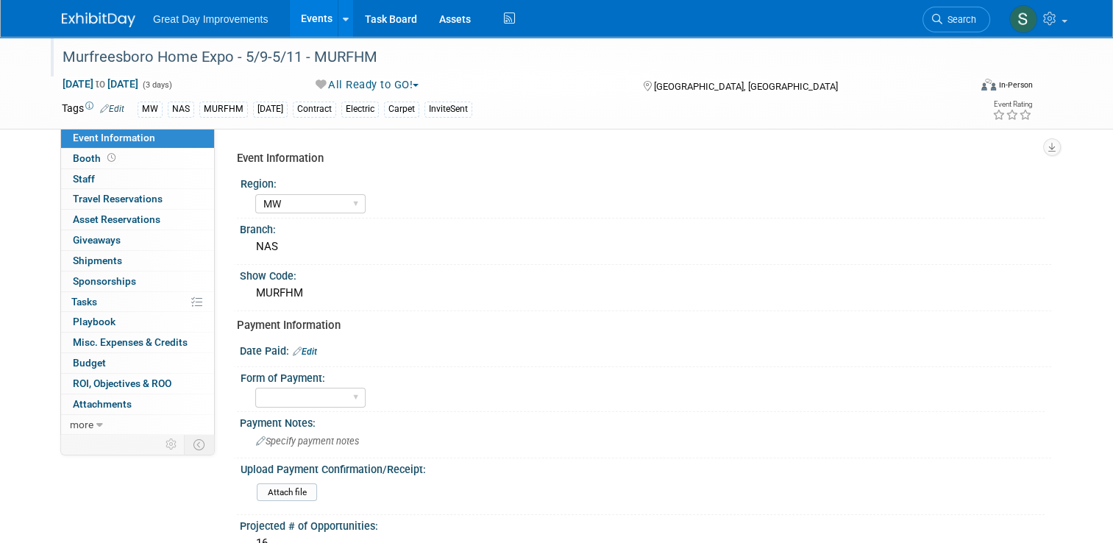
click at [362, 55] on div "Murfreesboro Home Expo - 5/9-5/11 - MURFHM" at bounding box center [503, 57] width 893 height 26
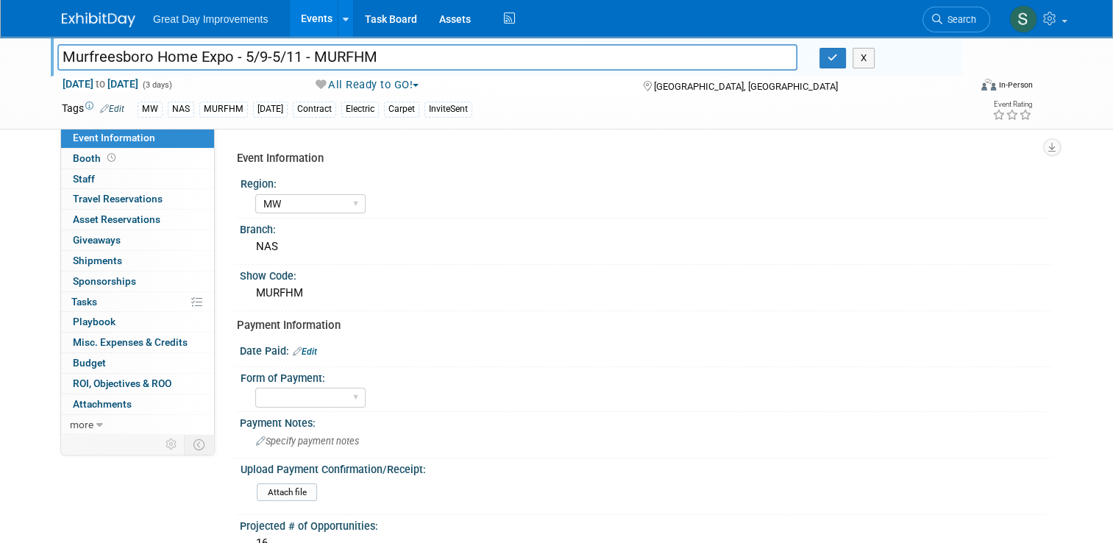
drag, startPoint x: 367, startPoint y: 59, endPoint x: 308, endPoint y: 54, distance: 59.0
click at [308, 54] on input "Murfreesboro Home Expo - 5/9-5/11 - MURFHM" at bounding box center [427, 57] width 740 height 26
click at [370, 121] on div "Tags Edit MW NAS MURFHM [DATE] Contract Electric Carpet InviteSent Event Rating" at bounding box center [547, 112] width 993 height 26
click at [961, 19] on span "Search" at bounding box center [959, 19] width 34 height 11
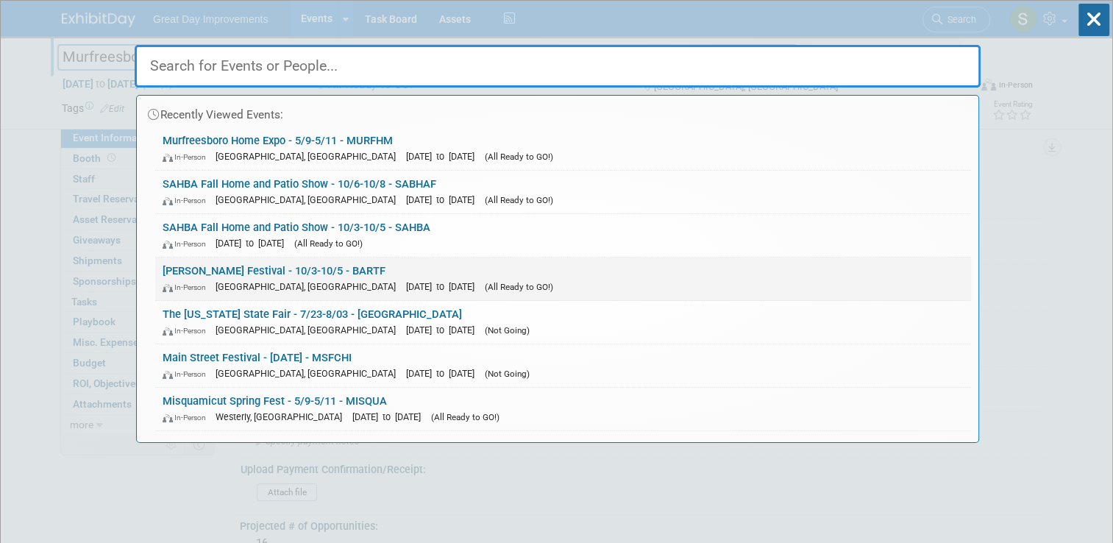
click at [511, 263] on link "[PERSON_NAME] Festival - 10/3-10/5 - BARTF In-Person [GEOGRAPHIC_DATA], [GEOGRA…" at bounding box center [563, 278] width 816 height 43
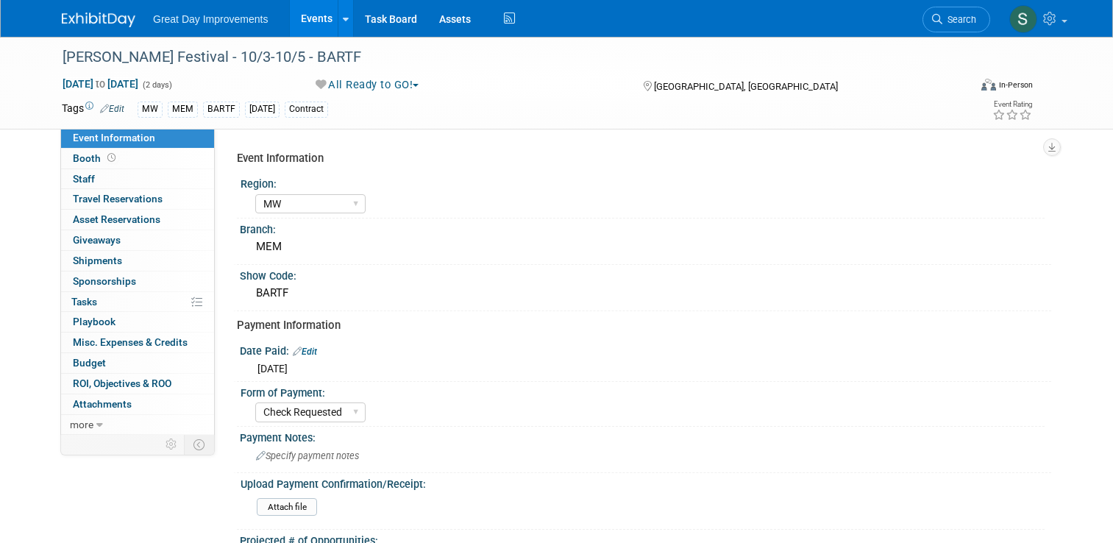
select select "MW"
select select "Check Requested"
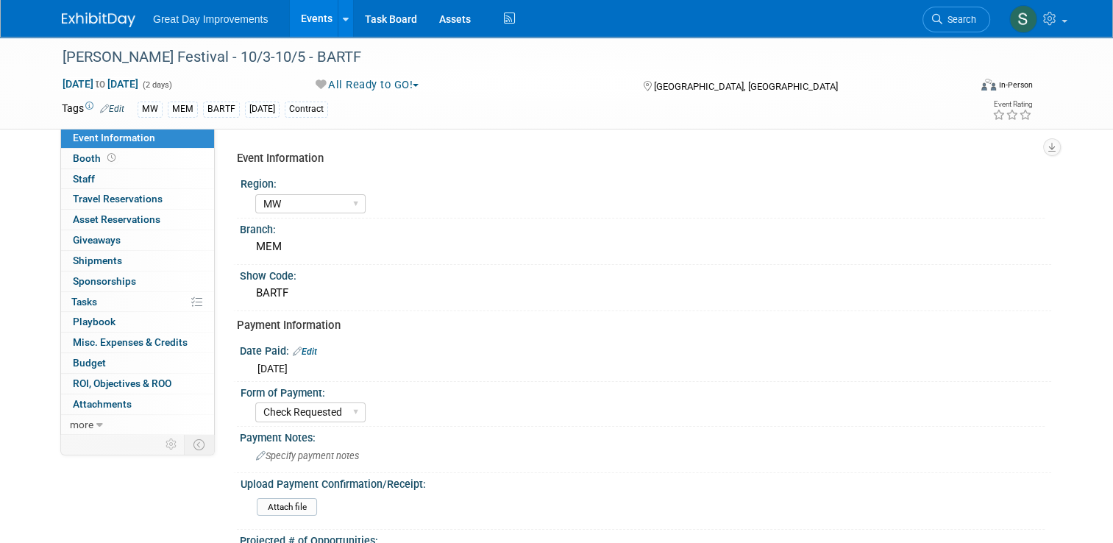
click at [390, 93] on div "Oct 3, 2025 to Oct 4, 2025 (2 days) Oct 3, 2025 to Oct 4, 2025 All Ready to GO!…" at bounding box center [547, 87] width 993 height 22
click at [397, 86] on button "All Ready to GO!" at bounding box center [367, 84] width 115 height 15
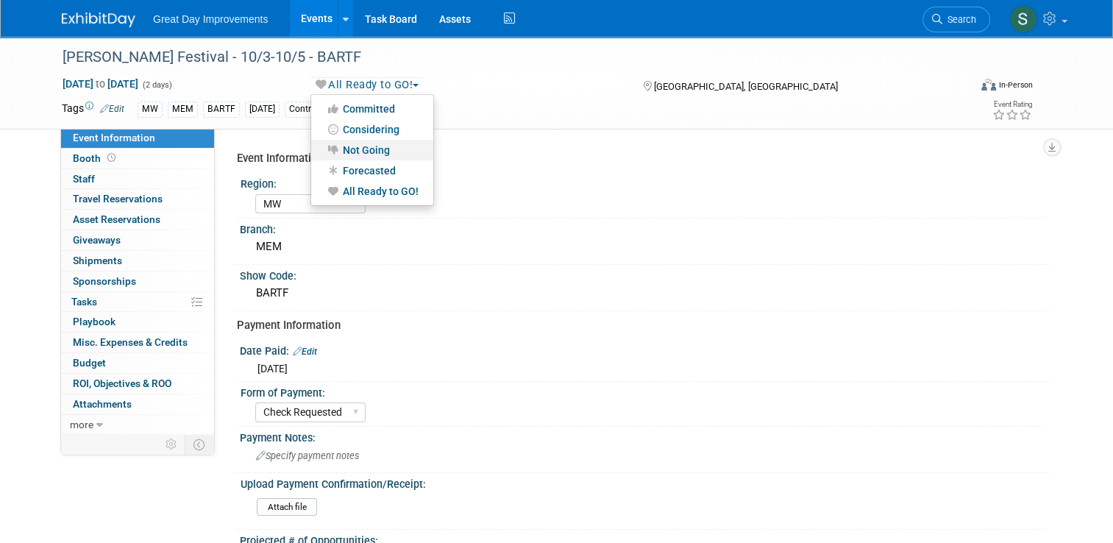
click at [374, 149] on link "Not Going" at bounding box center [372, 150] width 122 height 21
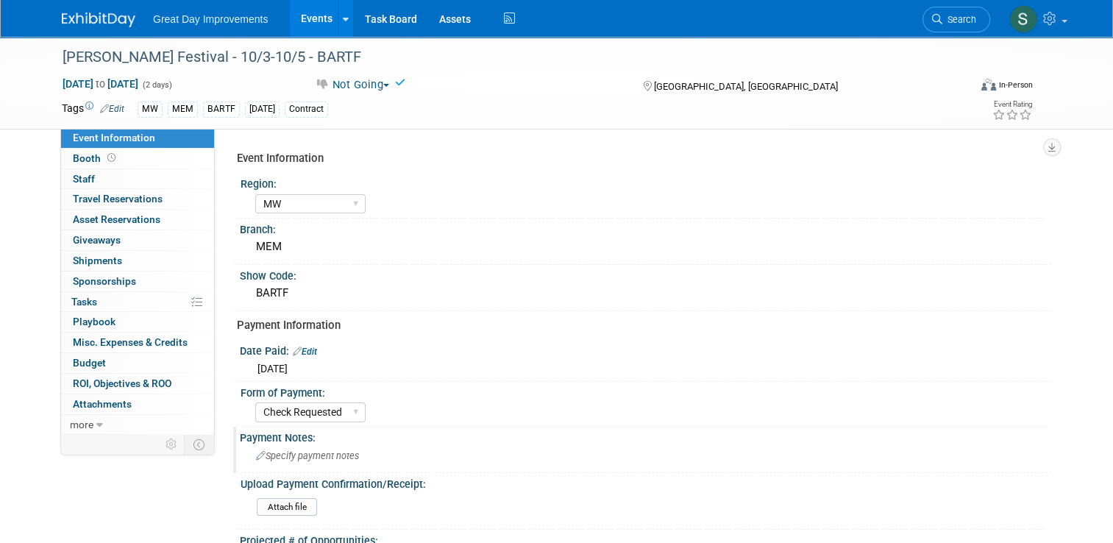
click at [334, 446] on div "Specify payment notes" at bounding box center [645, 455] width 789 height 23
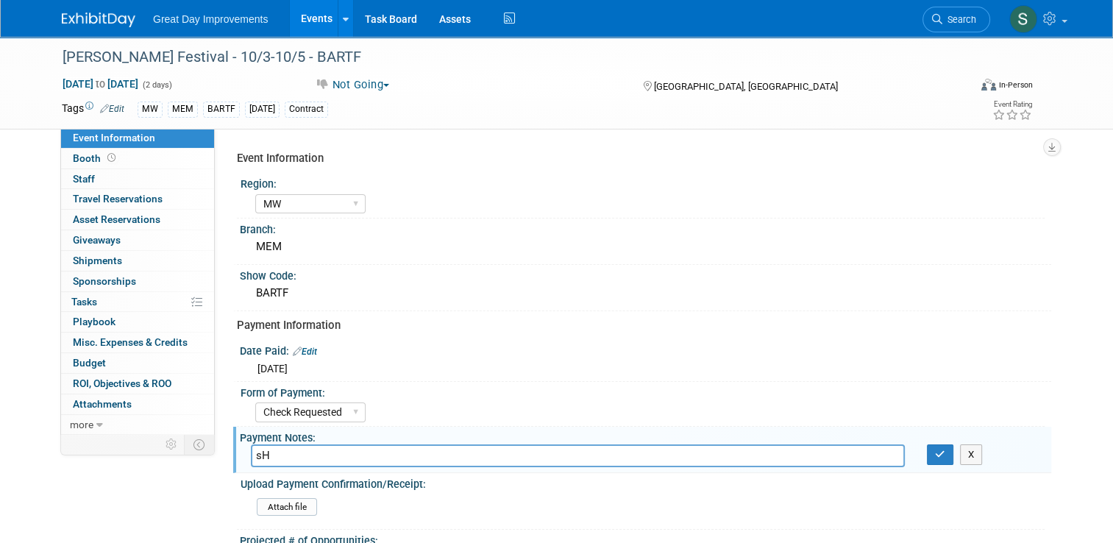
type input "s"
type input "Show full"
click at [943, 453] on icon "button" at bounding box center [940, 454] width 10 height 10
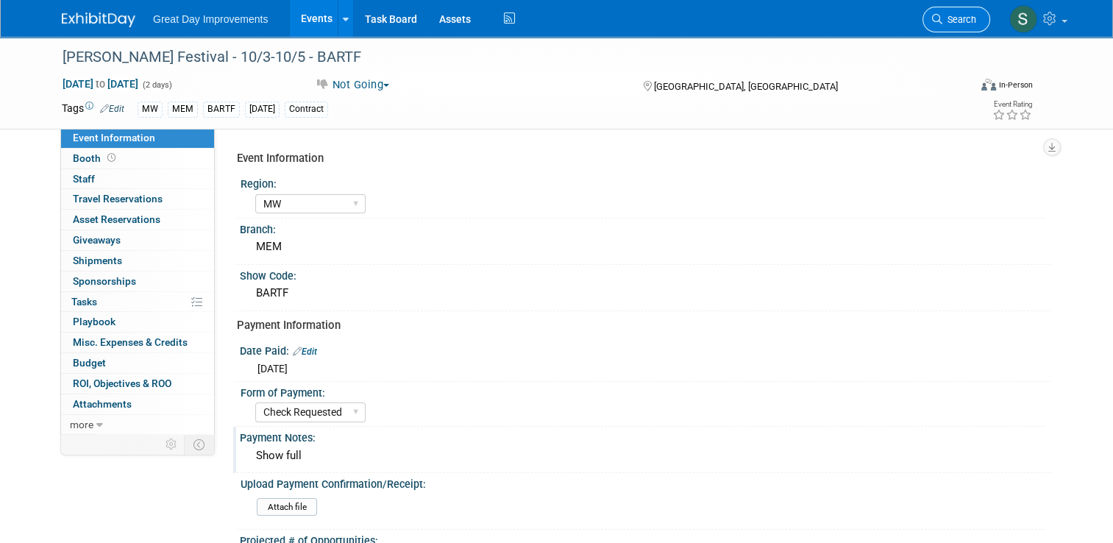
click at [943, 12] on link "Search" at bounding box center [956, 20] width 68 height 26
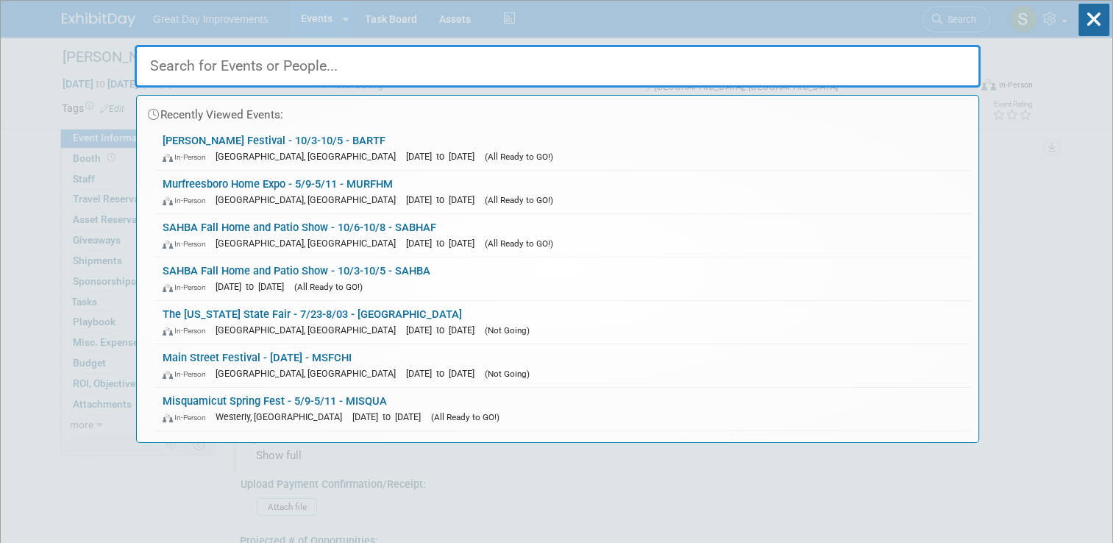
paste input "NEBBWF"
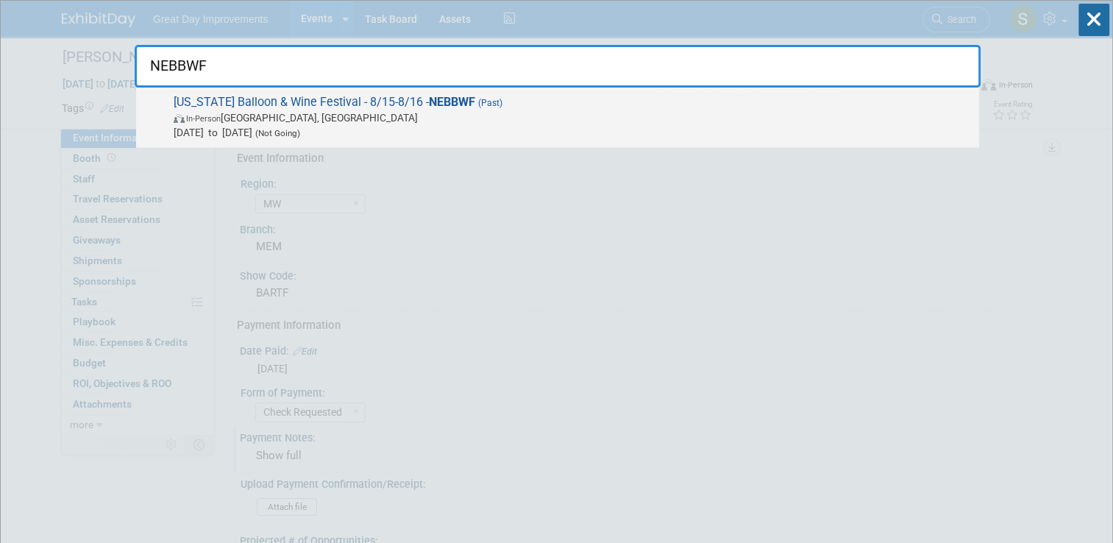
type input "NEBBWF"
click at [746, 111] on span "In-Person Omaha, NE" at bounding box center [573, 117] width 798 height 15
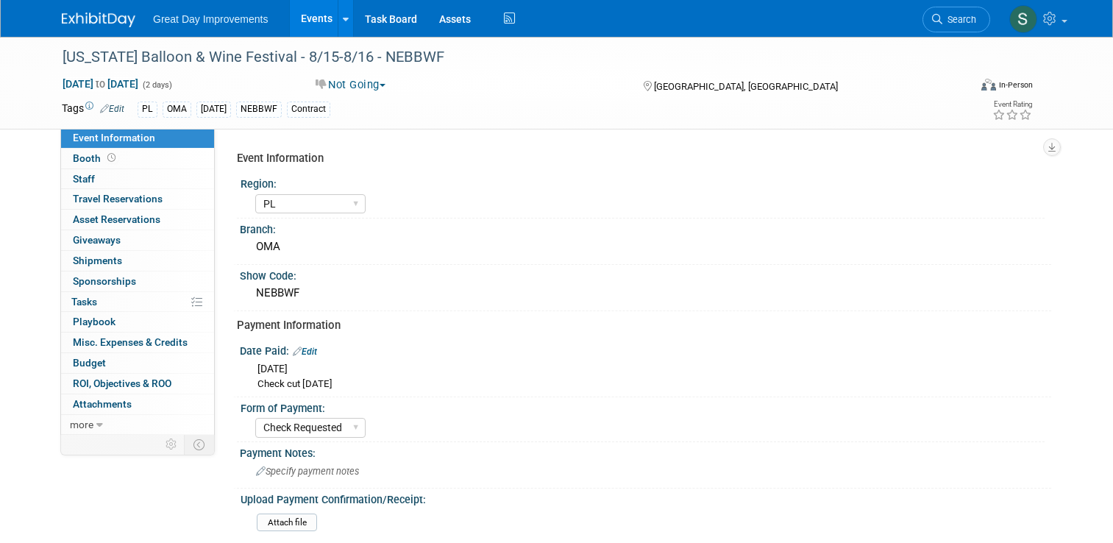
select select "PL"
select select "Check Requested"
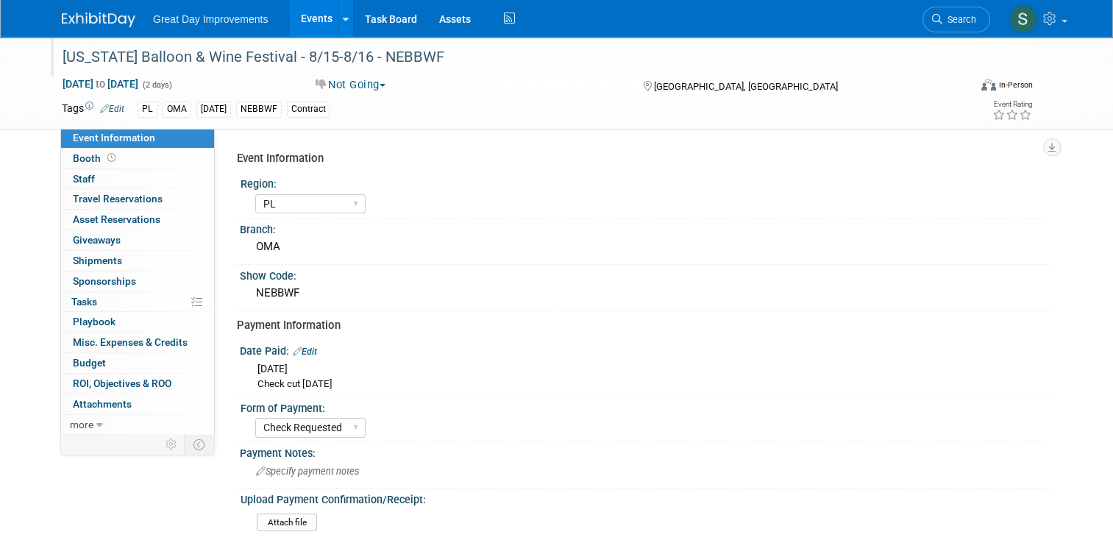
click at [154, 54] on div "[US_STATE] Balloon & Wine Festival - 8/15-8/16 - NEBBWF" at bounding box center [503, 57] width 893 height 26
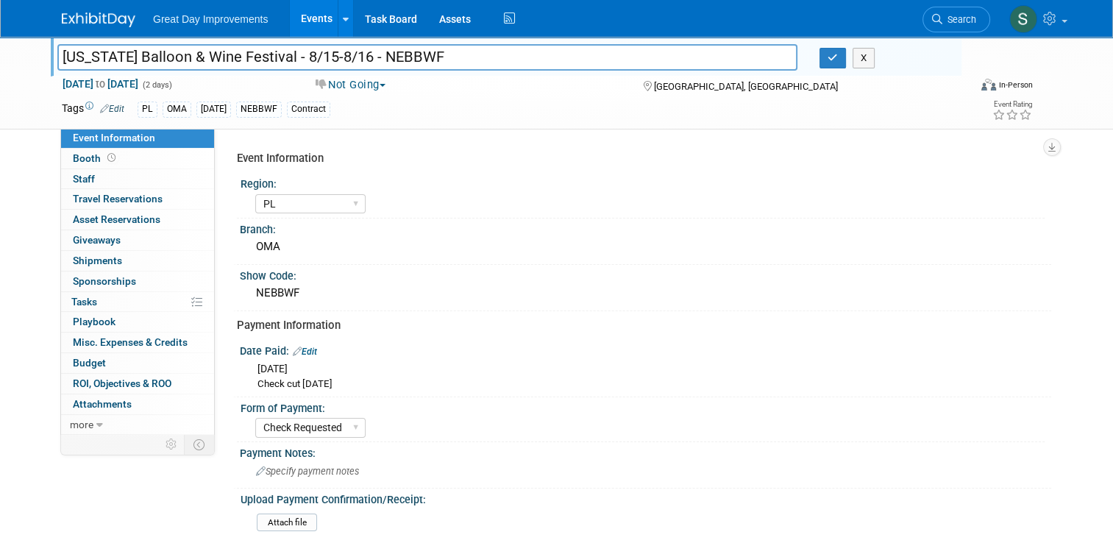
drag, startPoint x: 168, startPoint y: 52, endPoint x: 49, endPoint y: 51, distance: 119.2
click at [57, 51] on input "[US_STATE] Balloon & Wine Festival - 8/15-8/16 - NEBBWF" at bounding box center [427, 57] width 740 height 26
click at [82, 54] on input "[US_STATE] Balloon & Wine Festival - 8/15-8/16 - NEBBWF" at bounding box center [427, 57] width 740 height 26
drag, startPoint x: 168, startPoint y: 57, endPoint x: 51, endPoint y: 57, distance: 117.7
click at [57, 57] on input "[US_STATE] Balloon & Wine Festival - 8/15-8/16 - NEBBWF" at bounding box center [427, 57] width 740 height 26
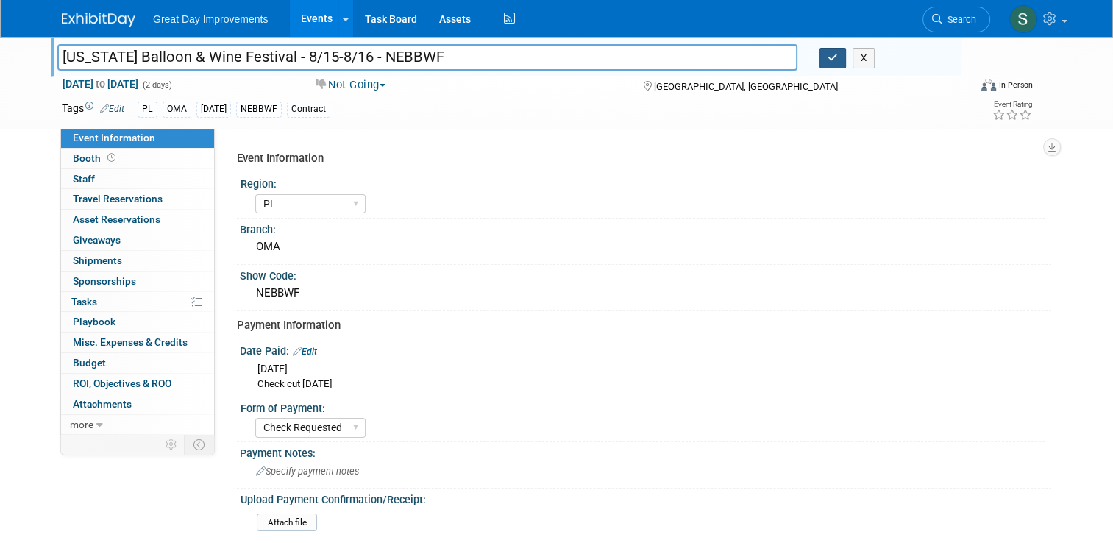
click at [845, 59] on button "button" at bounding box center [832, 58] width 26 height 21
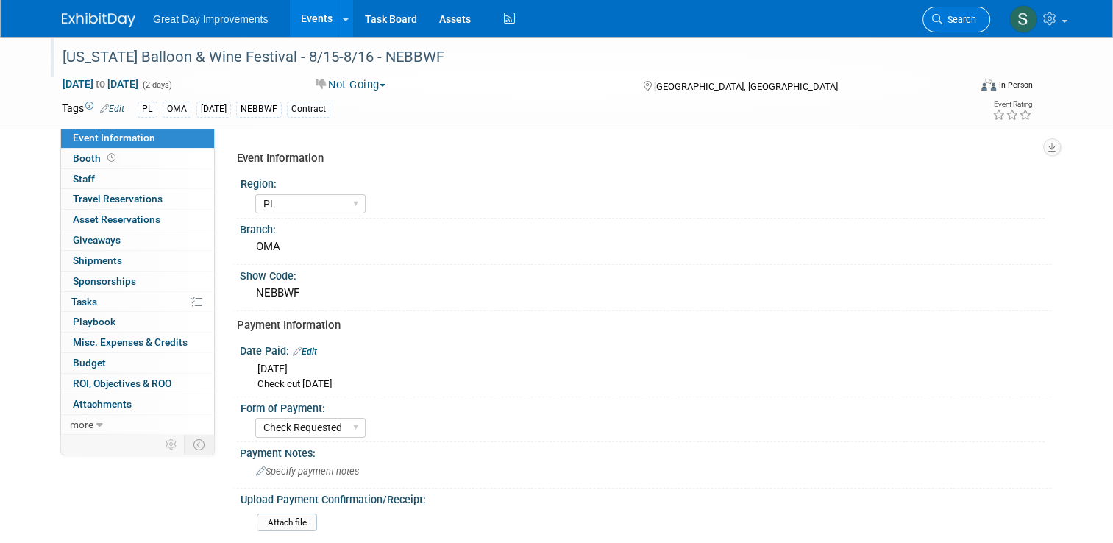
click at [971, 18] on span "Search" at bounding box center [959, 19] width 34 height 11
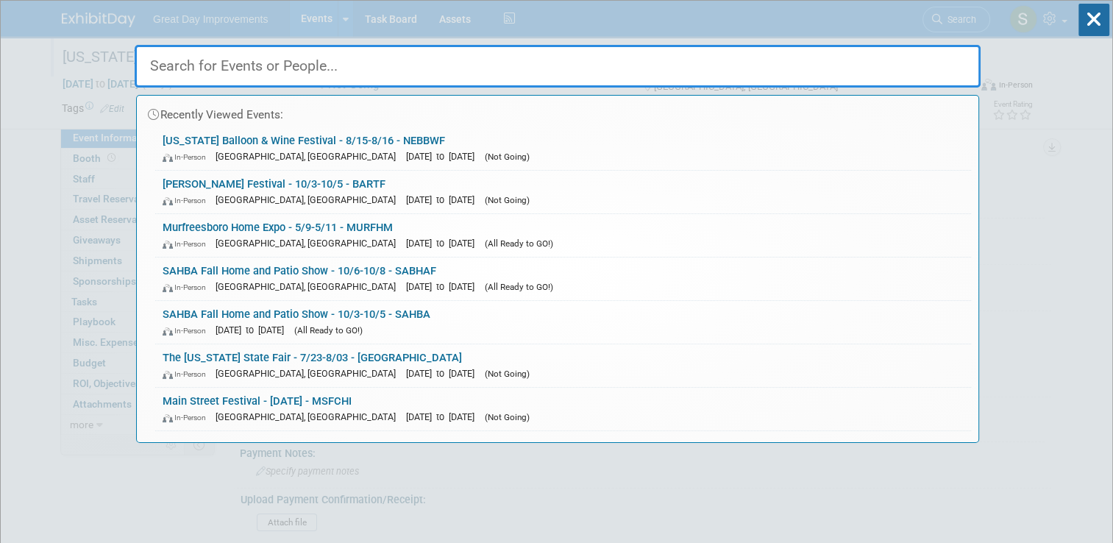
paste input "NEBBAL"
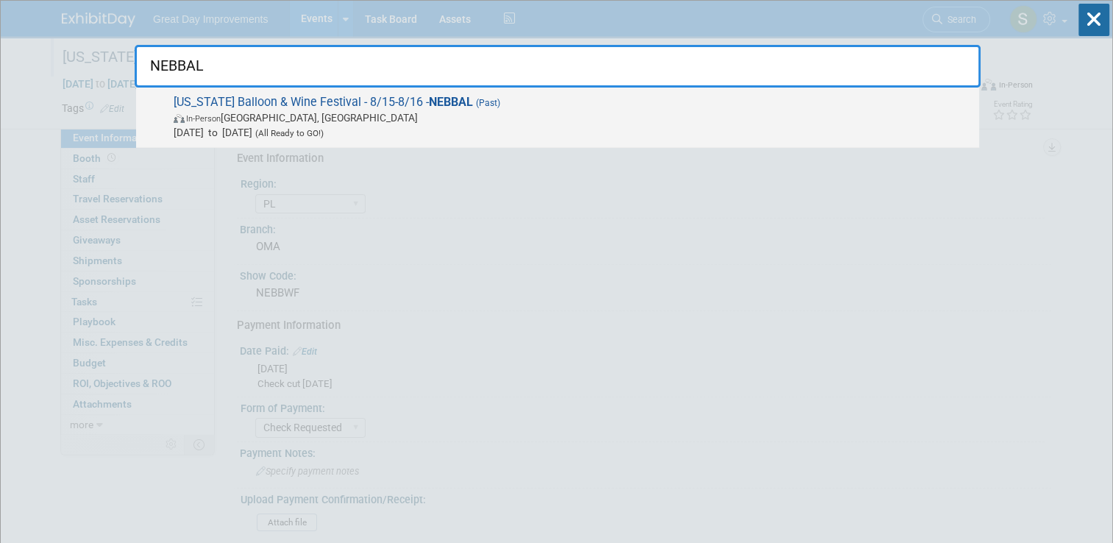
type input "NEBBAL"
click at [644, 112] on span "In-Person [GEOGRAPHIC_DATA], [GEOGRAPHIC_DATA]" at bounding box center [573, 117] width 798 height 15
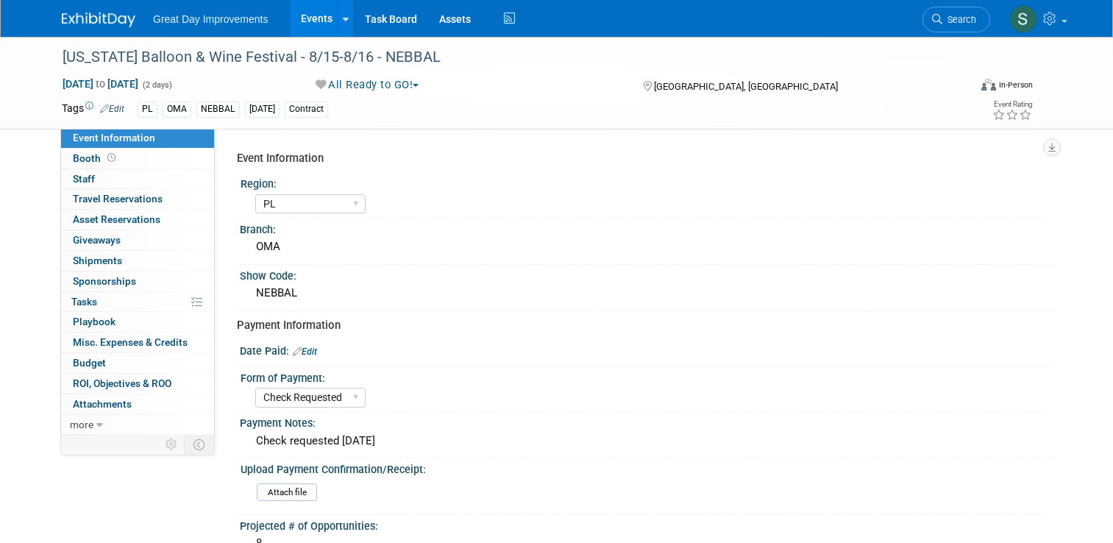
select select "PL"
select select "Check Requested"
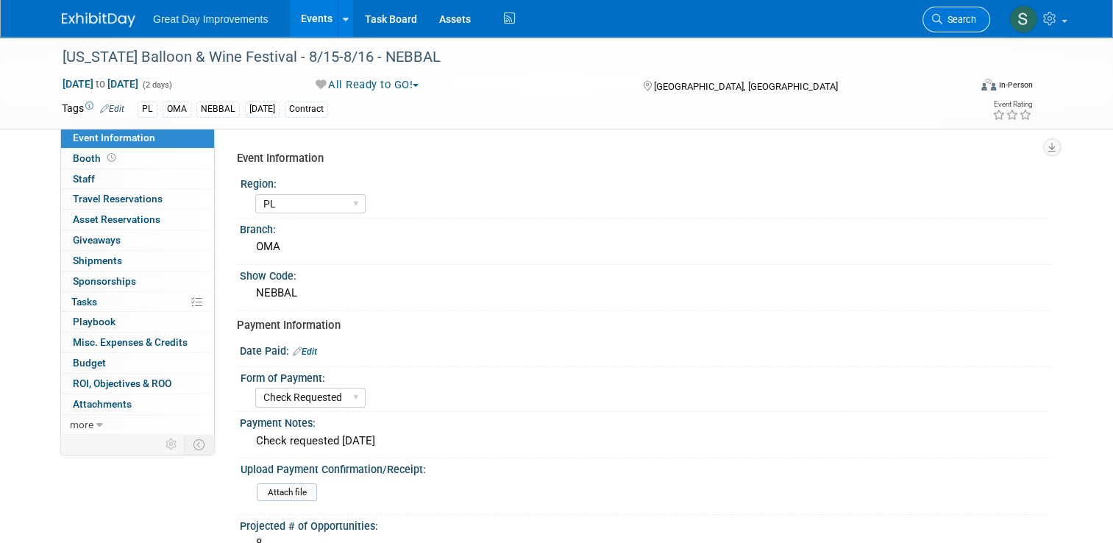
click at [953, 18] on span "Search" at bounding box center [959, 19] width 34 height 11
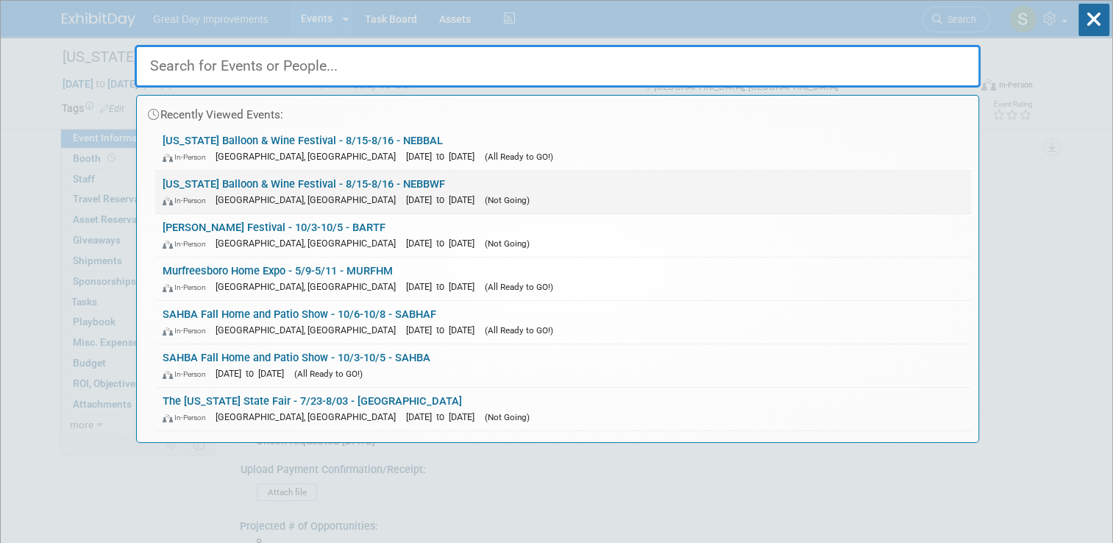
click at [608, 195] on div "In-Person Omaha, NE Aug 15, 2025 to Aug 16, 2025 (Not Going)" at bounding box center [563, 199] width 801 height 15
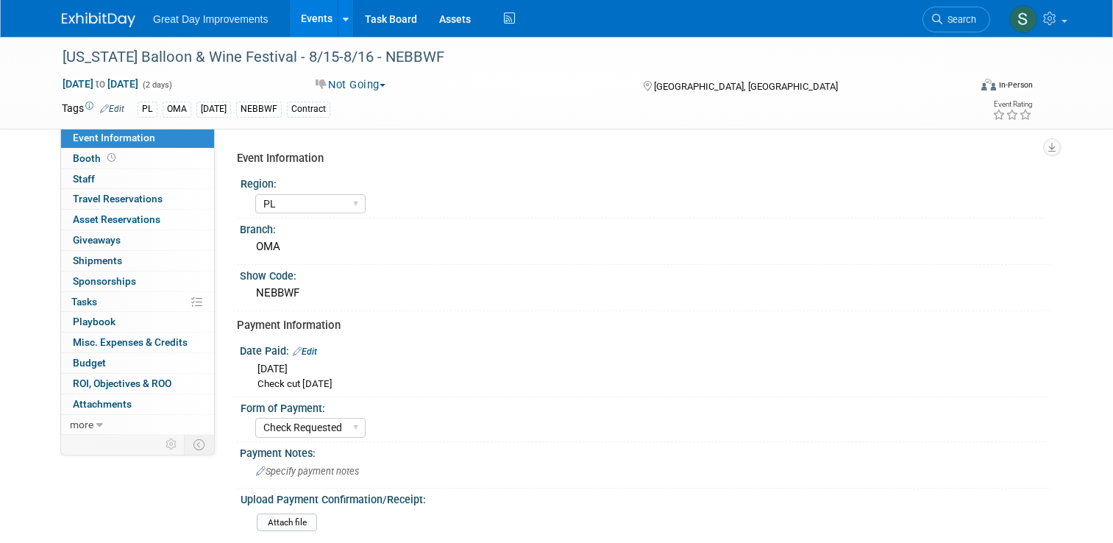
select select "PL"
select select "Check Requested"
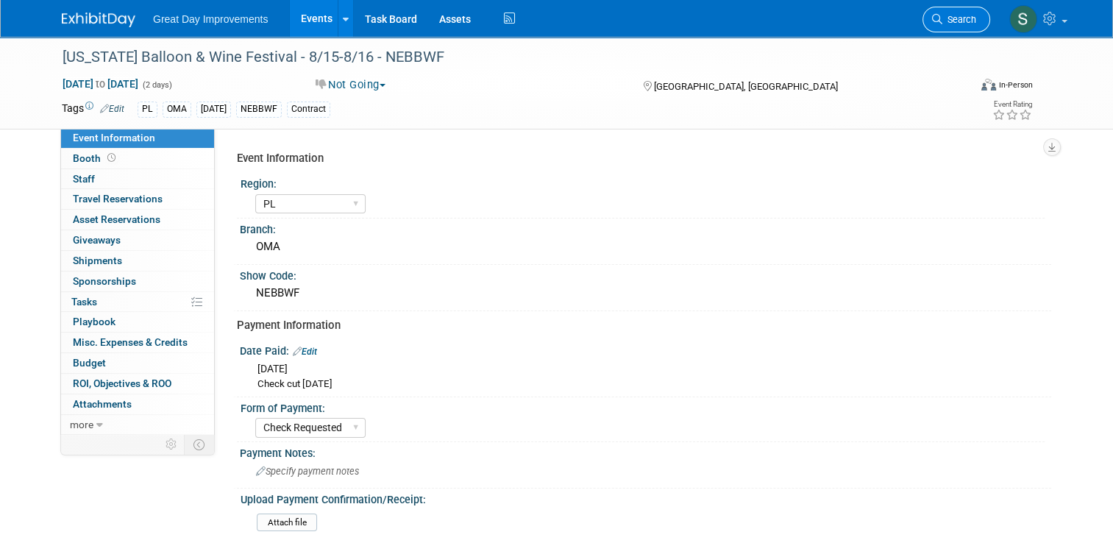
click at [942, 15] on icon at bounding box center [937, 19] width 10 height 10
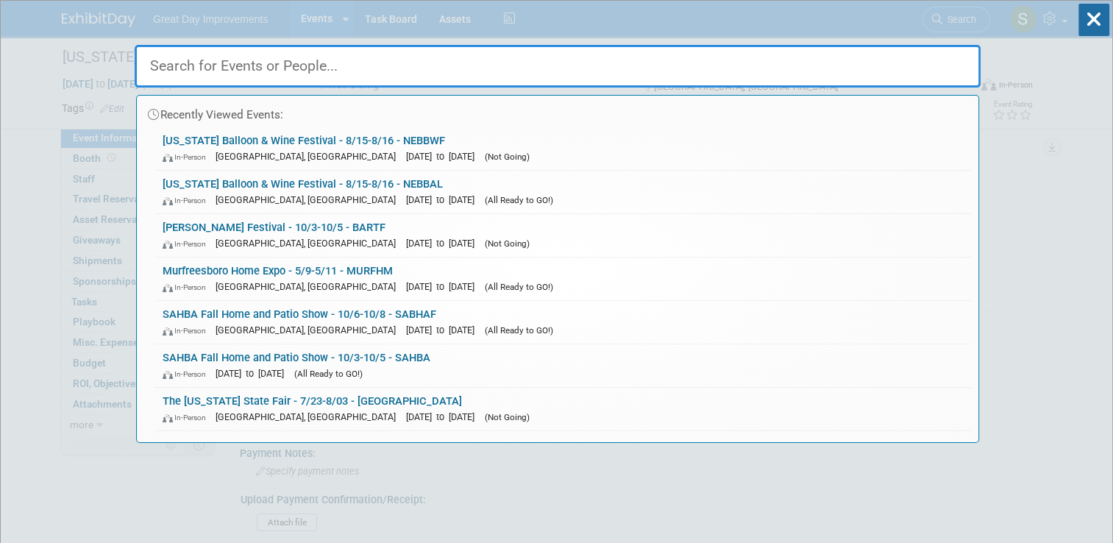
paste input "NHFFGE"
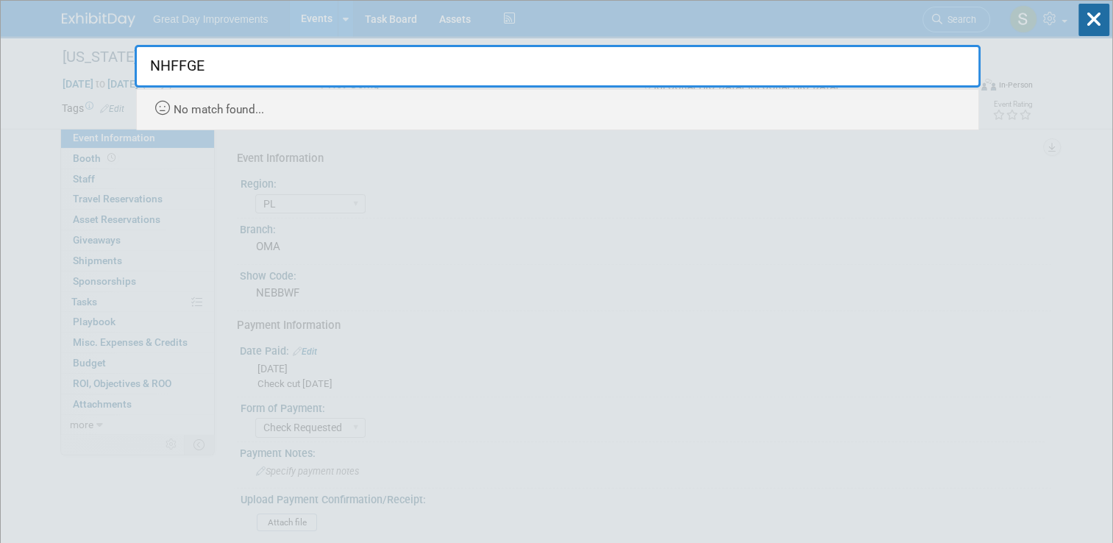
click at [329, 78] on input "NHFFGE" at bounding box center [558, 66] width 846 height 43
paste input "SDAYS"
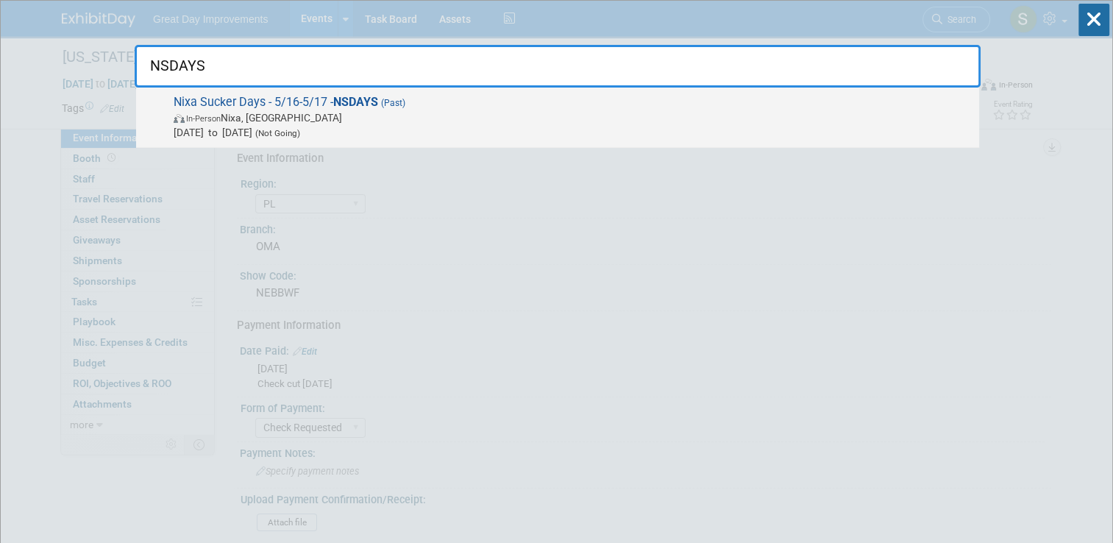
type input "NSDAYS"
click at [391, 121] on span "In-Person Nixa, [GEOGRAPHIC_DATA]" at bounding box center [573, 117] width 798 height 15
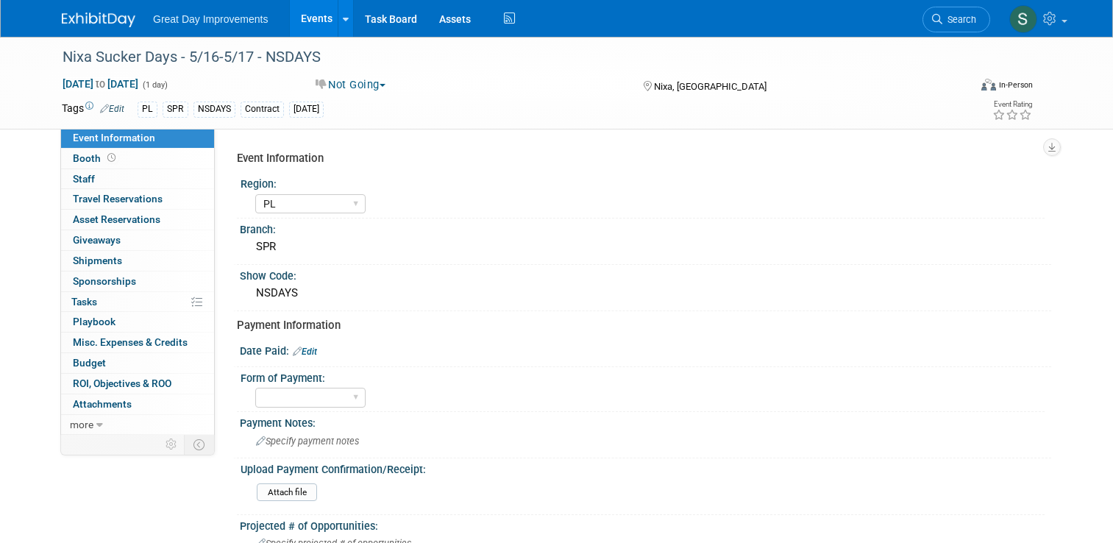
select select "PL"
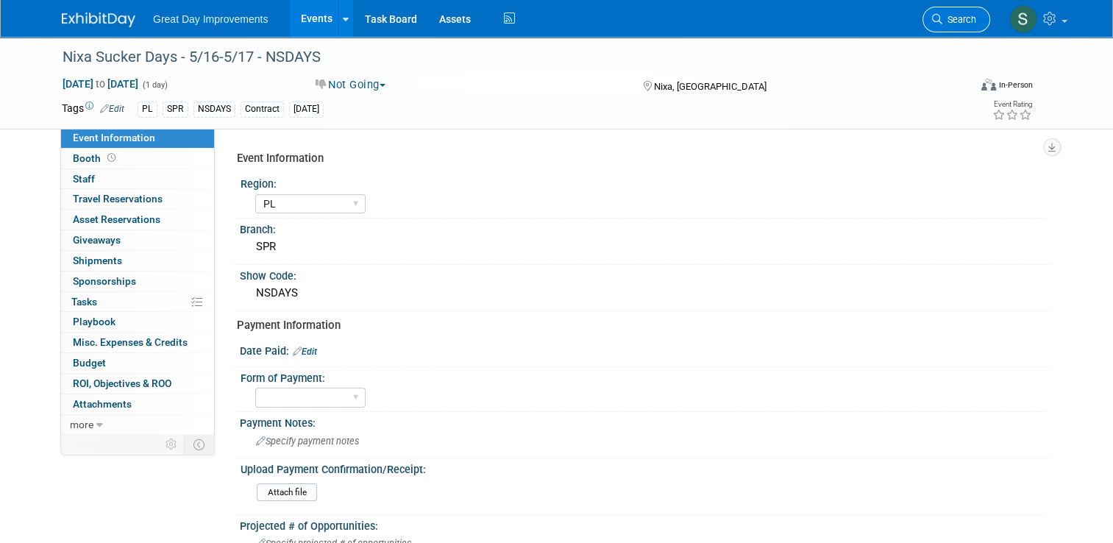
click at [947, 29] on link "Search" at bounding box center [956, 20] width 68 height 26
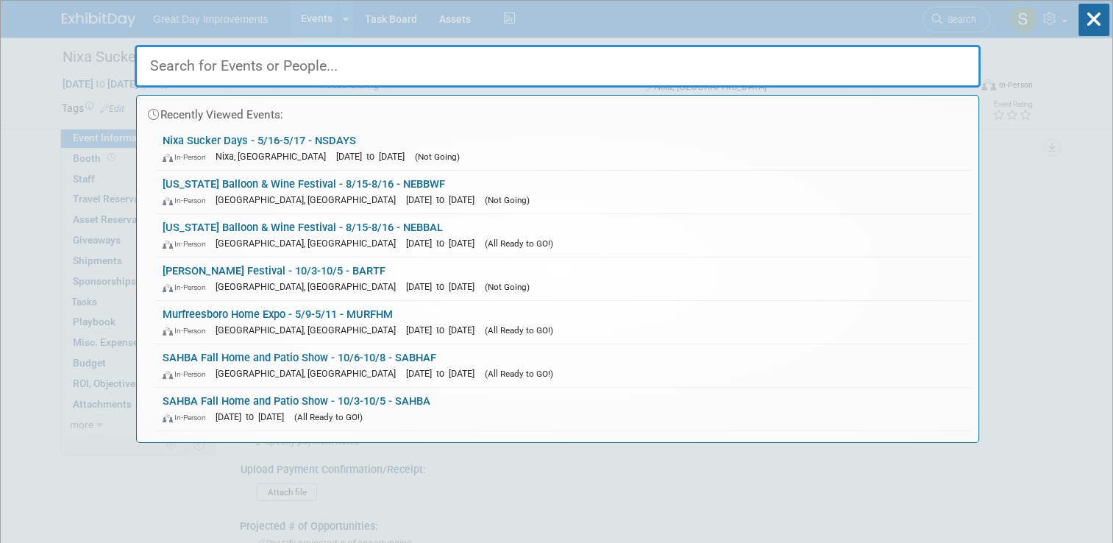
paste input "RGVABQ"
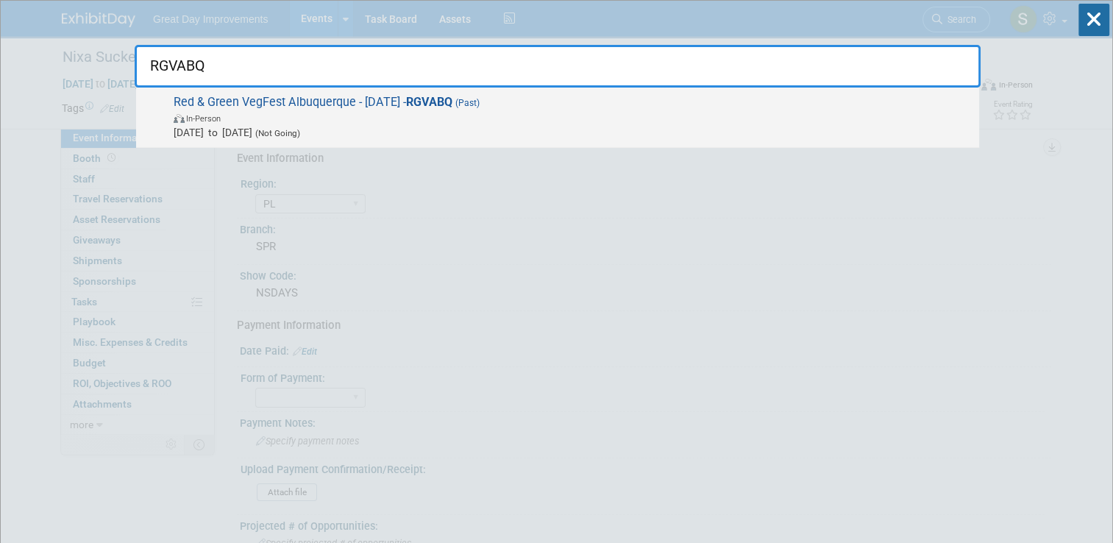
type input "RGVABQ"
click at [663, 135] on span "Aug 19, 2025 to Aug 19, 2025 (Not Going)" at bounding box center [573, 132] width 798 height 15
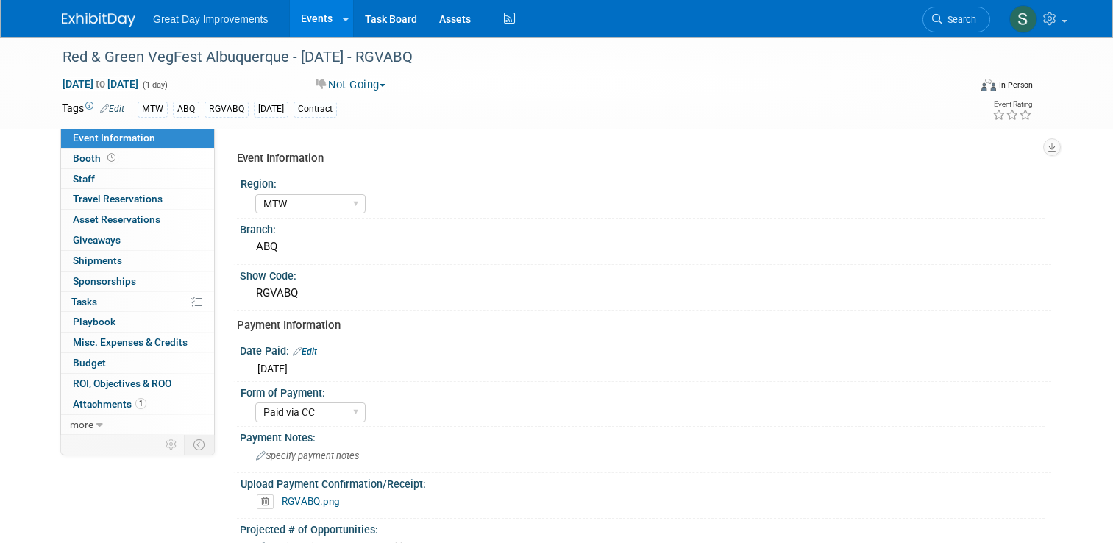
select select "MTW"
select select "Paid via CC"
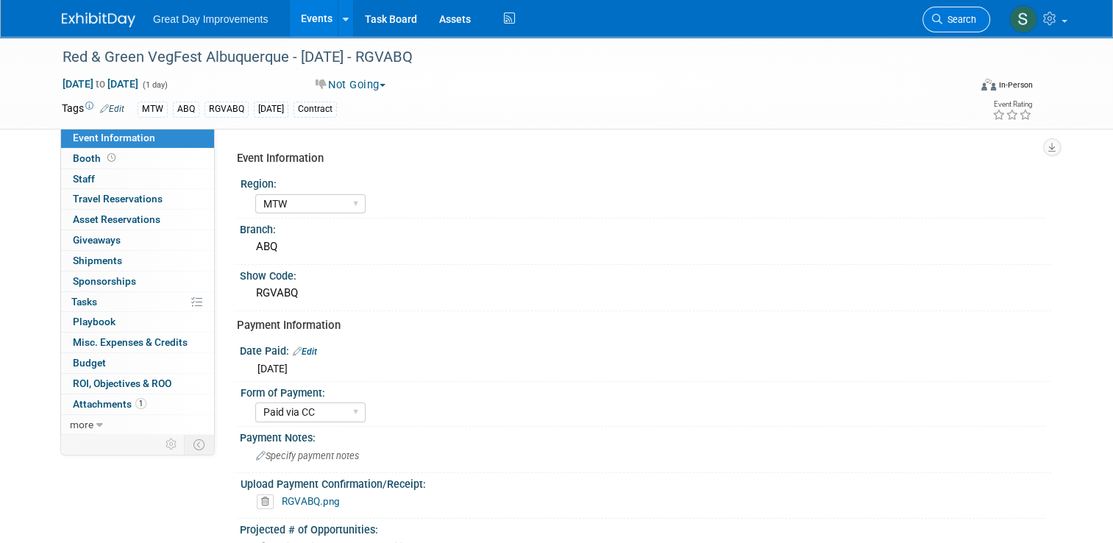
click at [949, 7] on link "Search" at bounding box center [956, 20] width 68 height 26
click at [949, 7] on div "Recently Viewed Events: Red & Green VegFest Albuquerque - [DATE] - RGVABQ In-Pe…" at bounding box center [558, 222] width 846 height 442
click at [165, 63] on div "Red & Green VegFest Albuquerque - [DATE] - RGVABQ" at bounding box center [503, 57] width 893 height 26
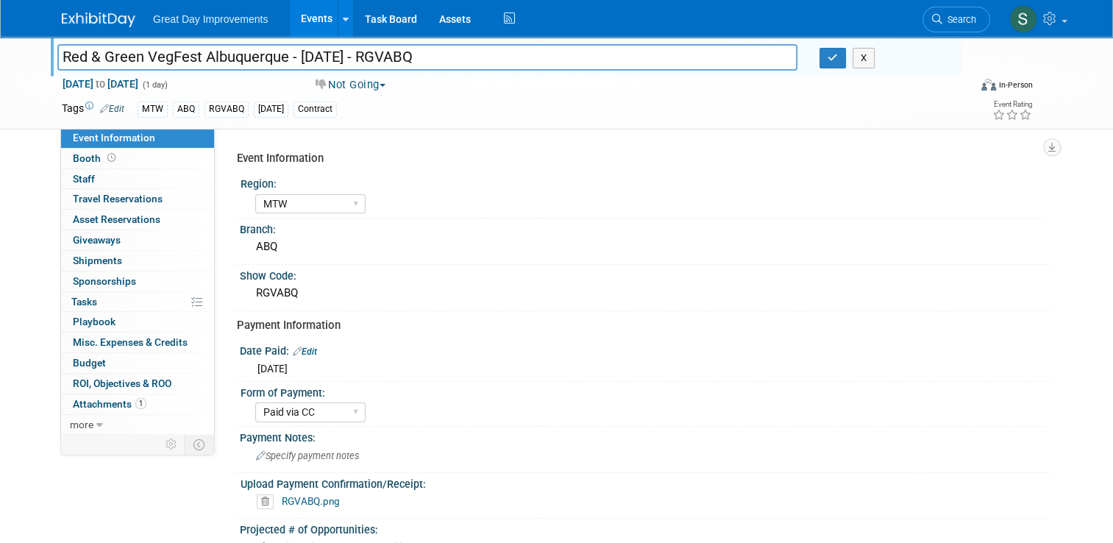
drag, startPoint x: 196, startPoint y: 57, endPoint x: 140, endPoint y: 54, distance: 56.0
click at [140, 54] on input "Red & Green VegFest Albuquerque - [DATE] - RGVABQ" at bounding box center [427, 57] width 740 height 26
